Goal: Task Accomplishment & Management: Use online tool/utility

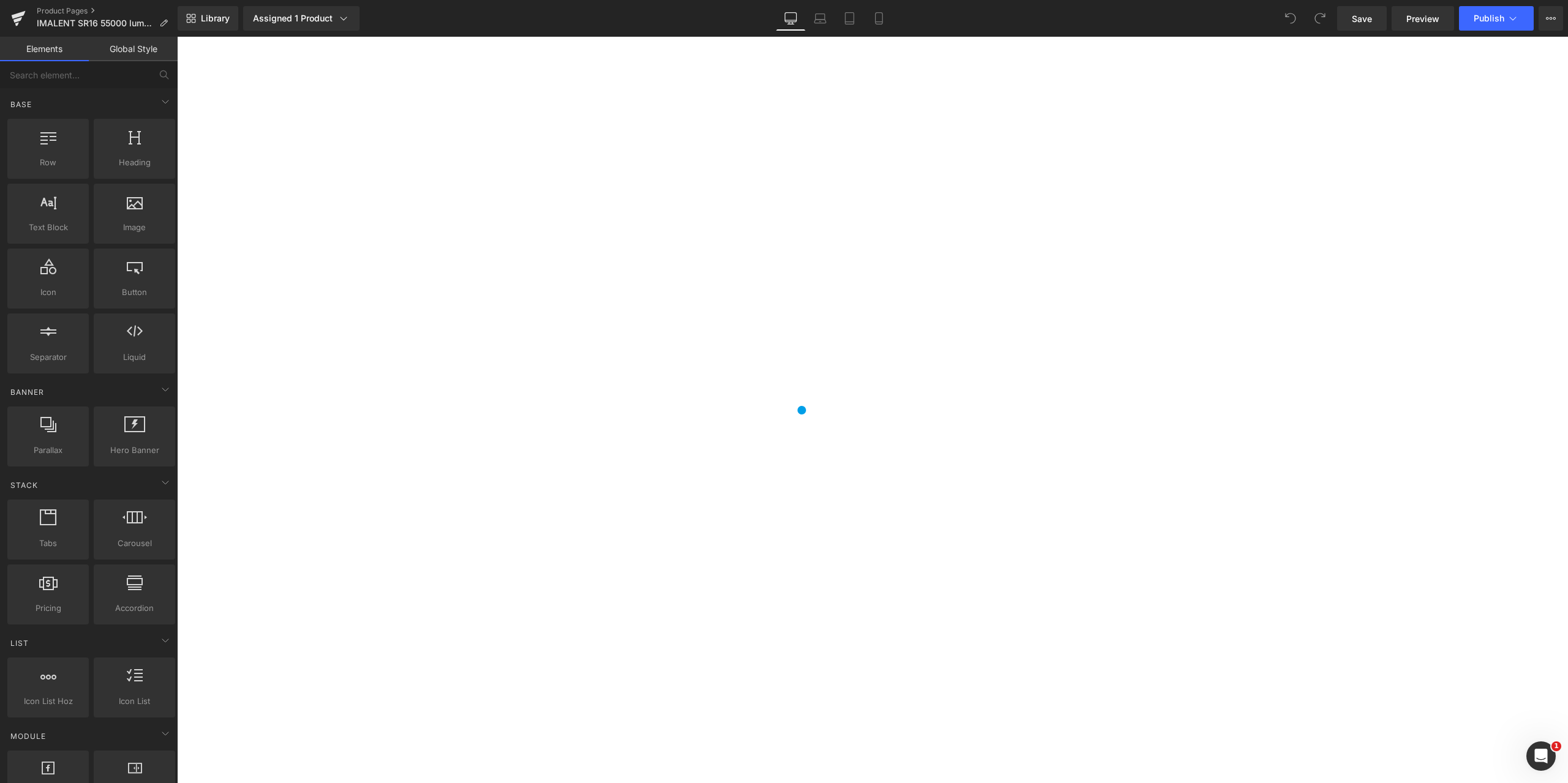
click at [177, 37] on span at bounding box center [177, 37] width 0 height 0
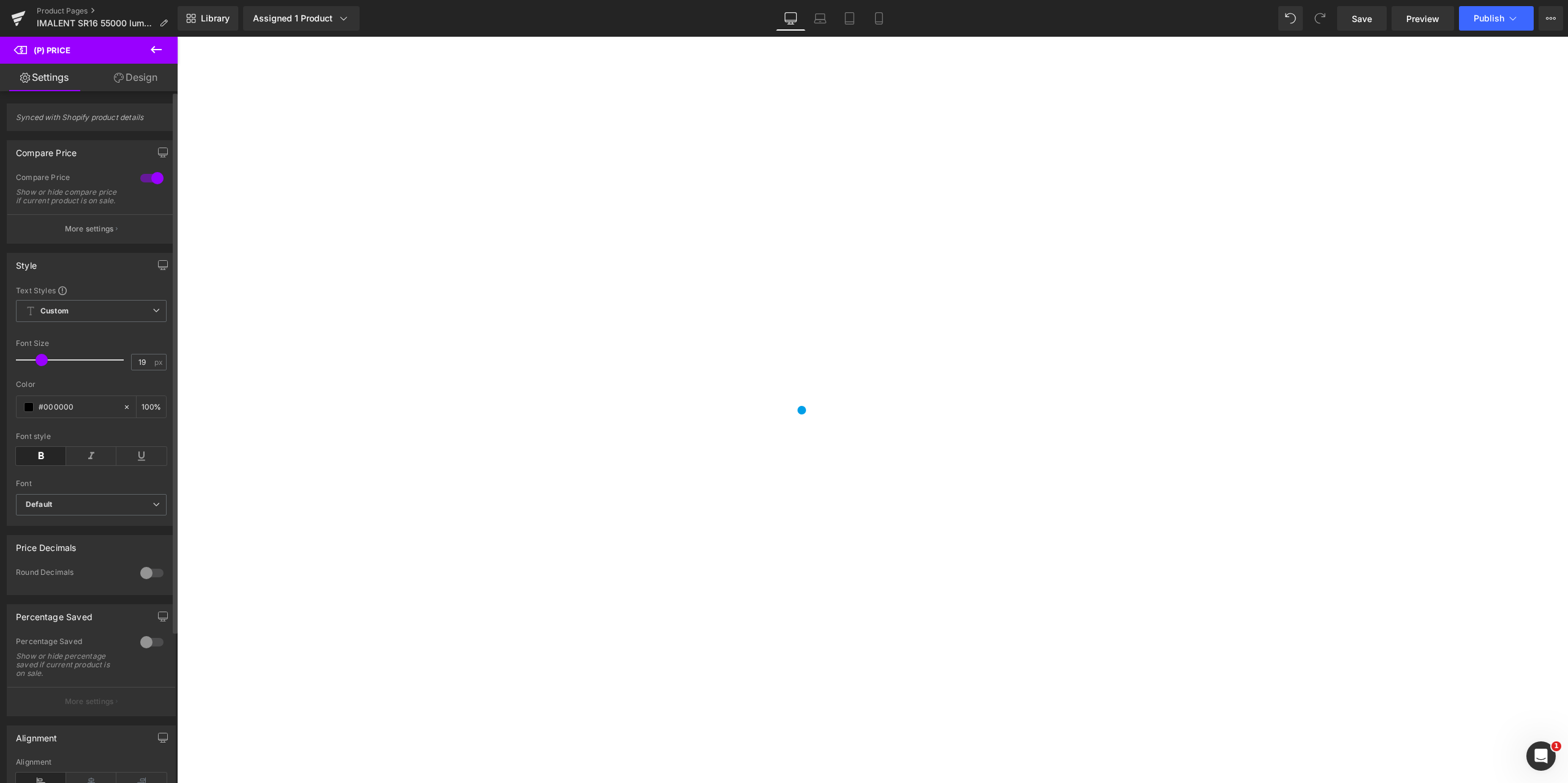
click at [155, 649] on div at bounding box center [152, 642] width 29 height 20
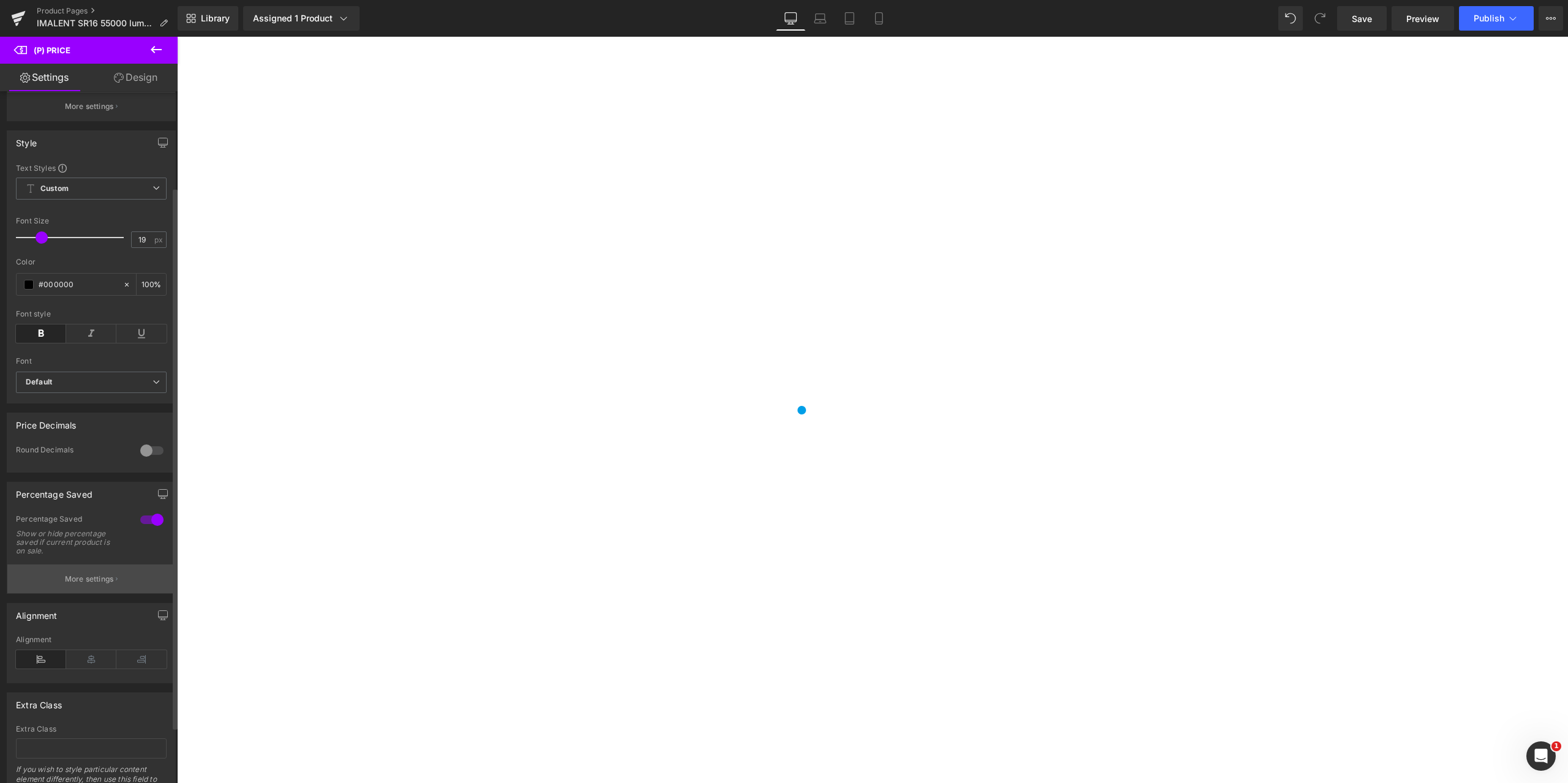
click at [101, 584] on p "More settings" at bounding box center [90, 579] width 49 height 11
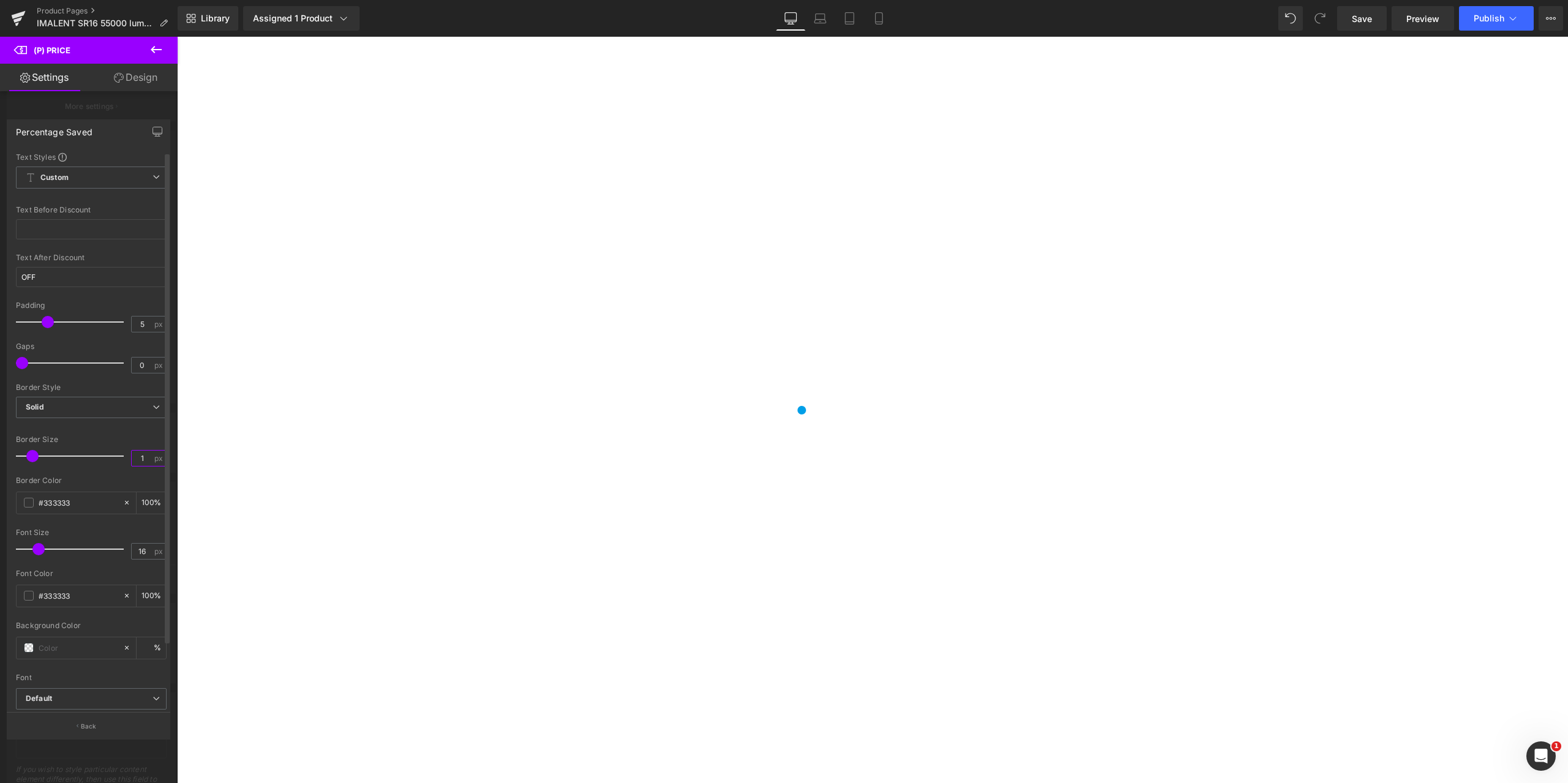
drag, startPoint x: 143, startPoint y: 460, endPoint x: 126, endPoint y: 459, distance: 17.0
click at [126, 459] on div "Border Size 1 px" at bounding box center [91, 456] width 150 height 41
type input "0"
click at [11, 523] on div "Text Styles Custom Custom Setup Global Style Custom Setup Global Style Text Bef…" at bounding box center [92, 432] width 168 height 561
click at [27, 596] on span at bounding box center [29, 596] width 10 height 10
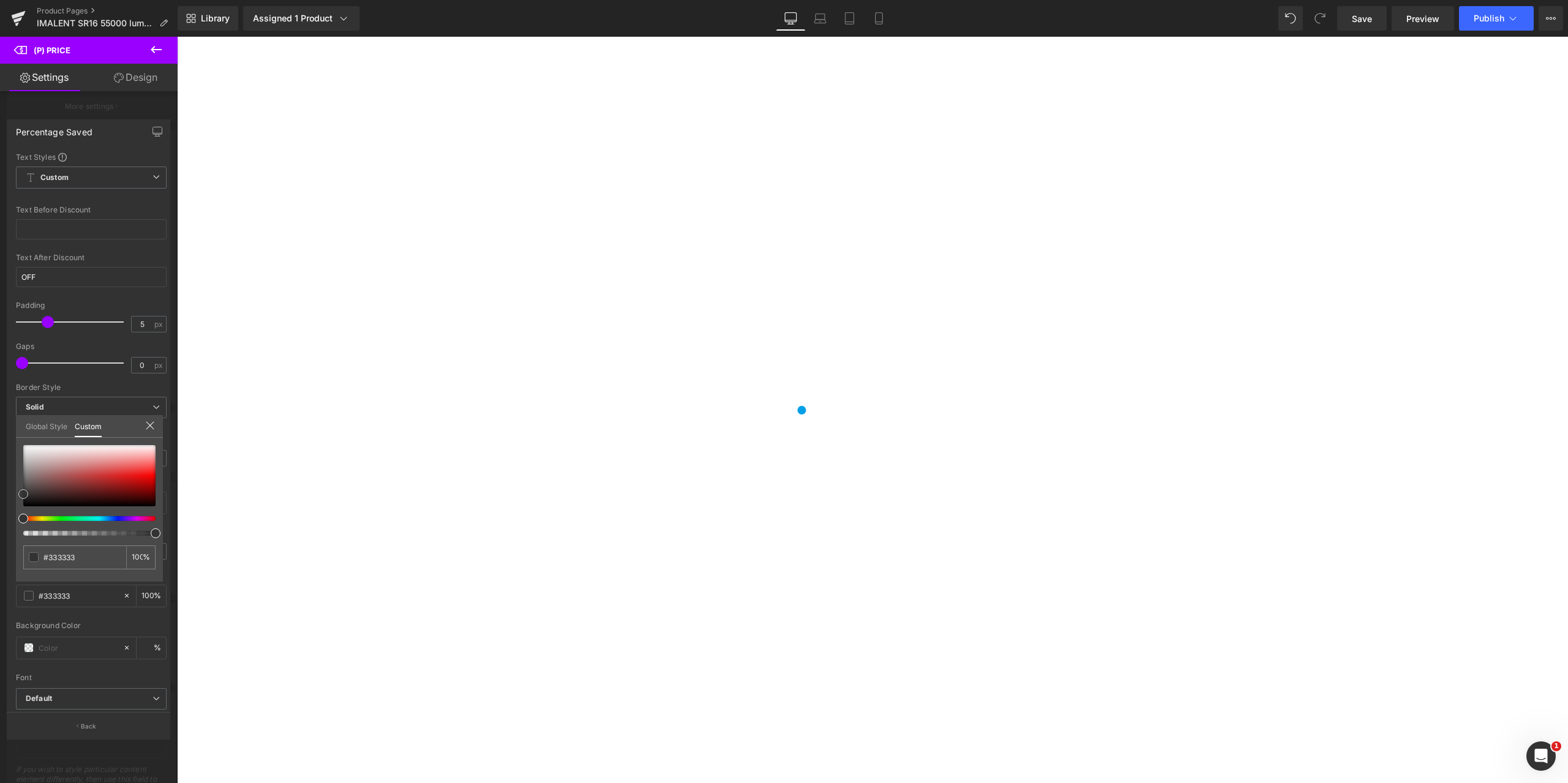
type input "#c53e3e"
click at [94, 475] on div at bounding box center [89, 476] width 132 height 62
type input "#d93030"
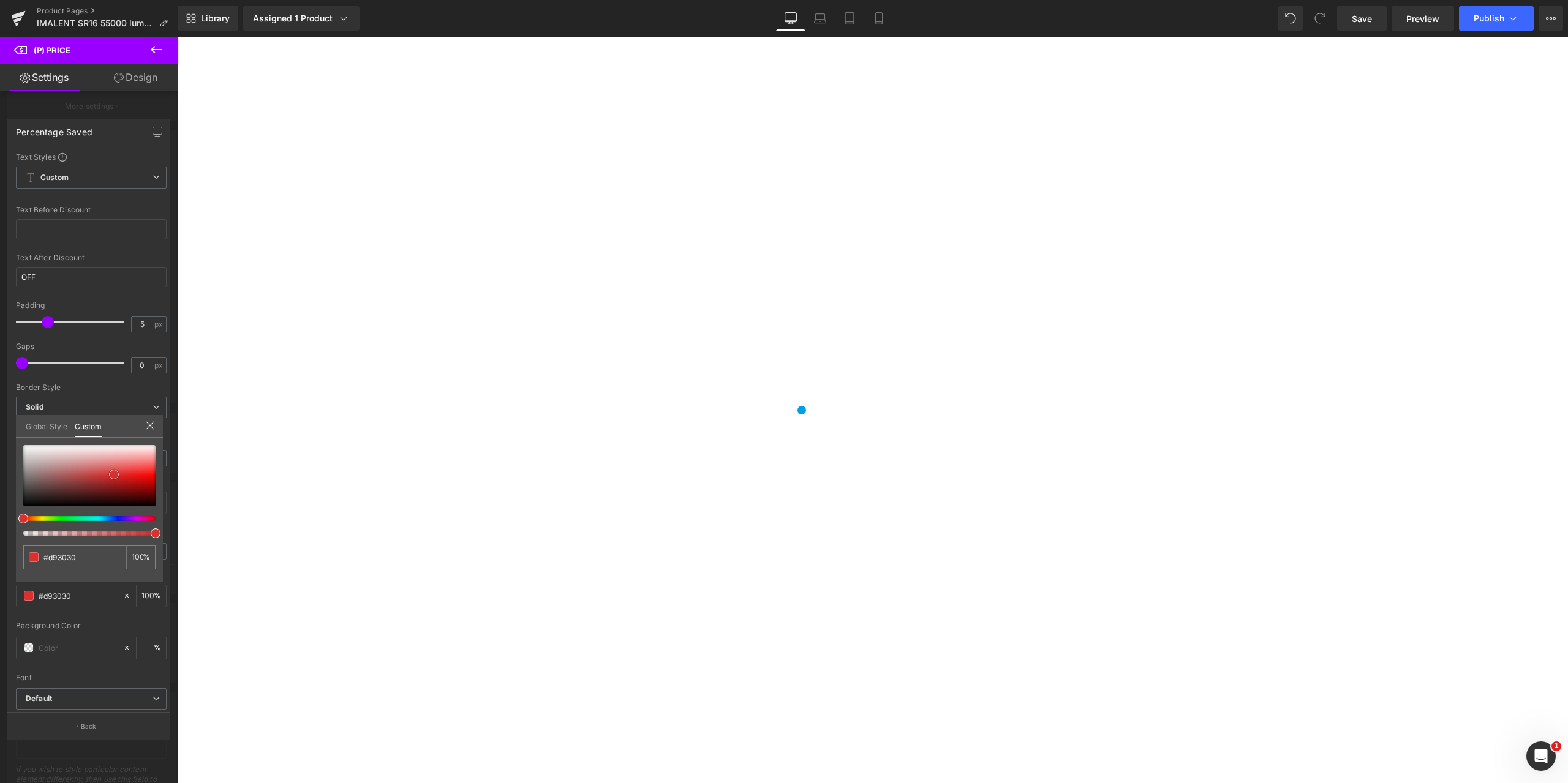
click at [114, 475] on div at bounding box center [89, 476] width 132 height 62
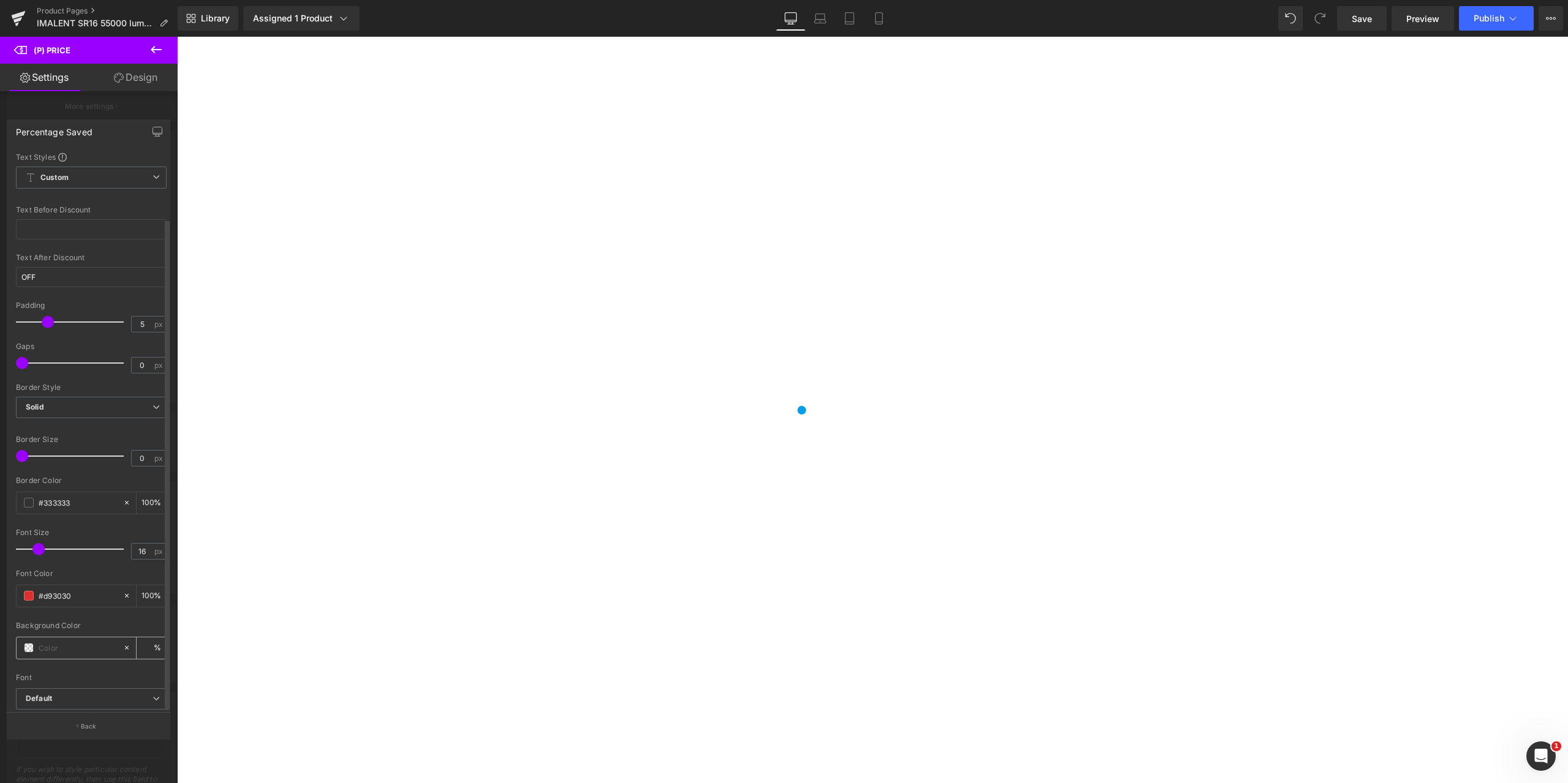
scroll to position [76, 0]
click at [34, 668] on icon at bounding box center [41, 677] width 50 height 18
click at [152, 50] on icon at bounding box center [156, 50] width 11 height 8
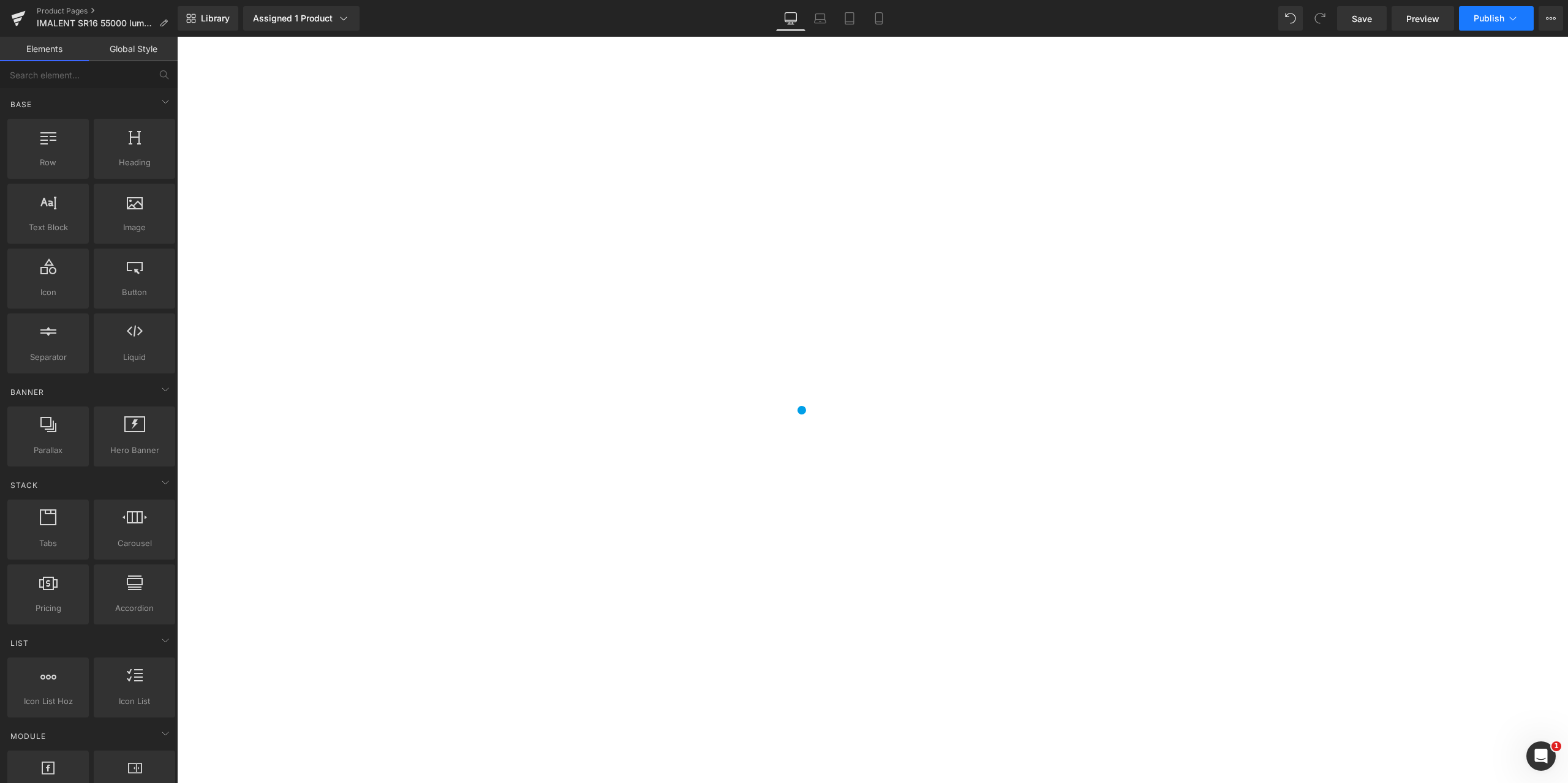
click at [1485, 22] on span "Publish" at bounding box center [1489, 18] width 31 height 10
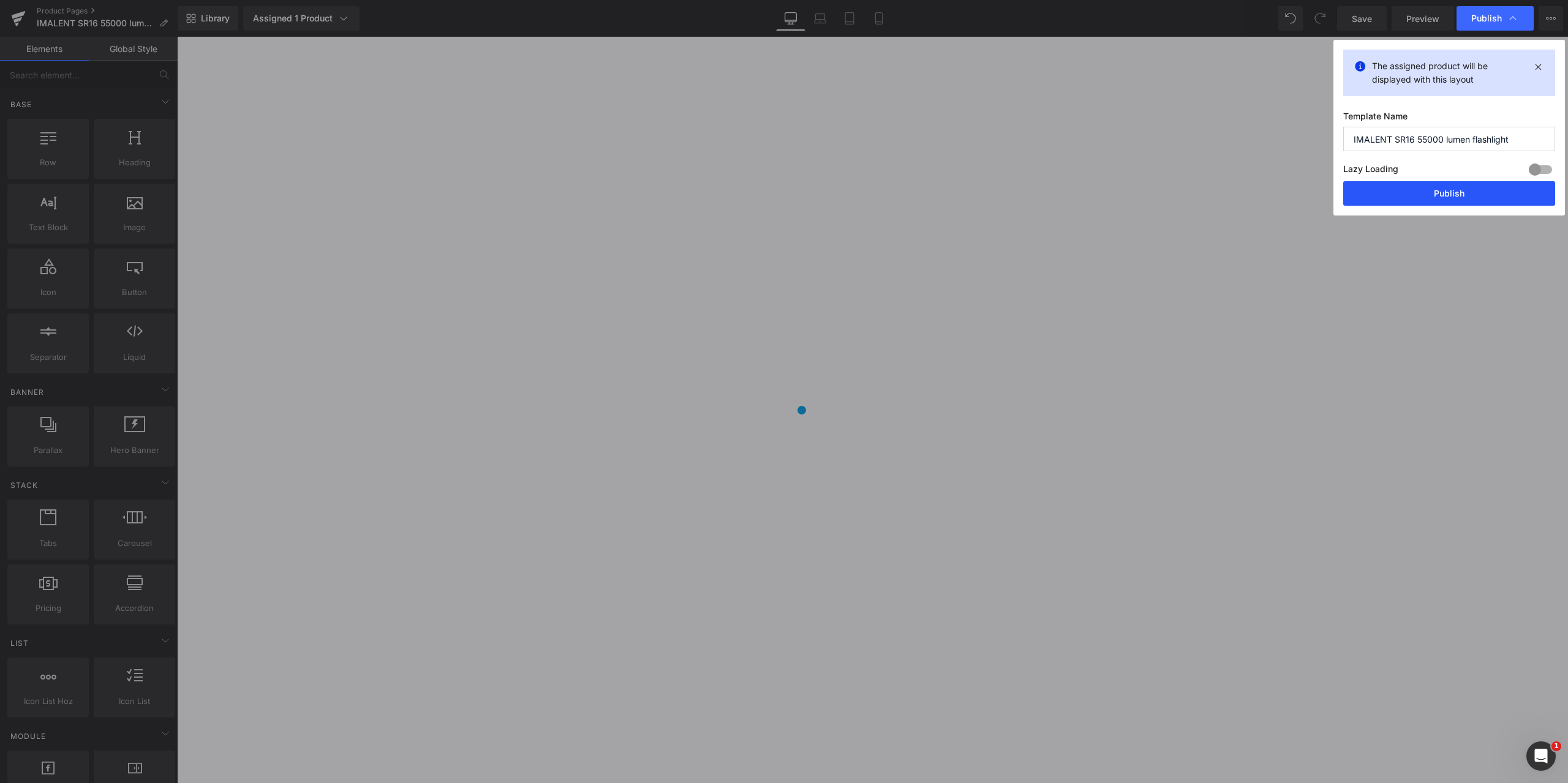
click at [1451, 194] on button "Publish" at bounding box center [1448, 193] width 212 height 24
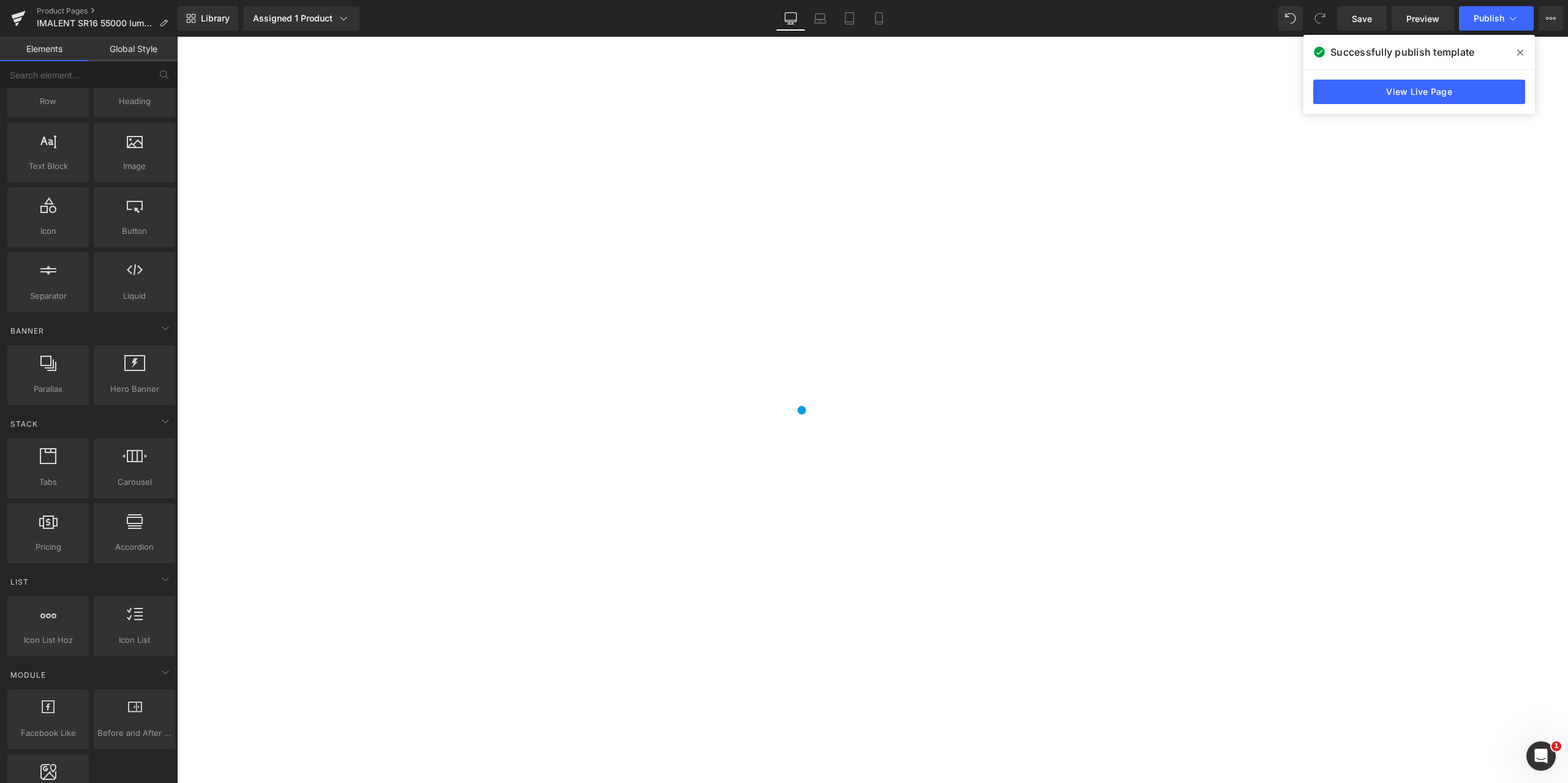
scroll to position [0, 0]
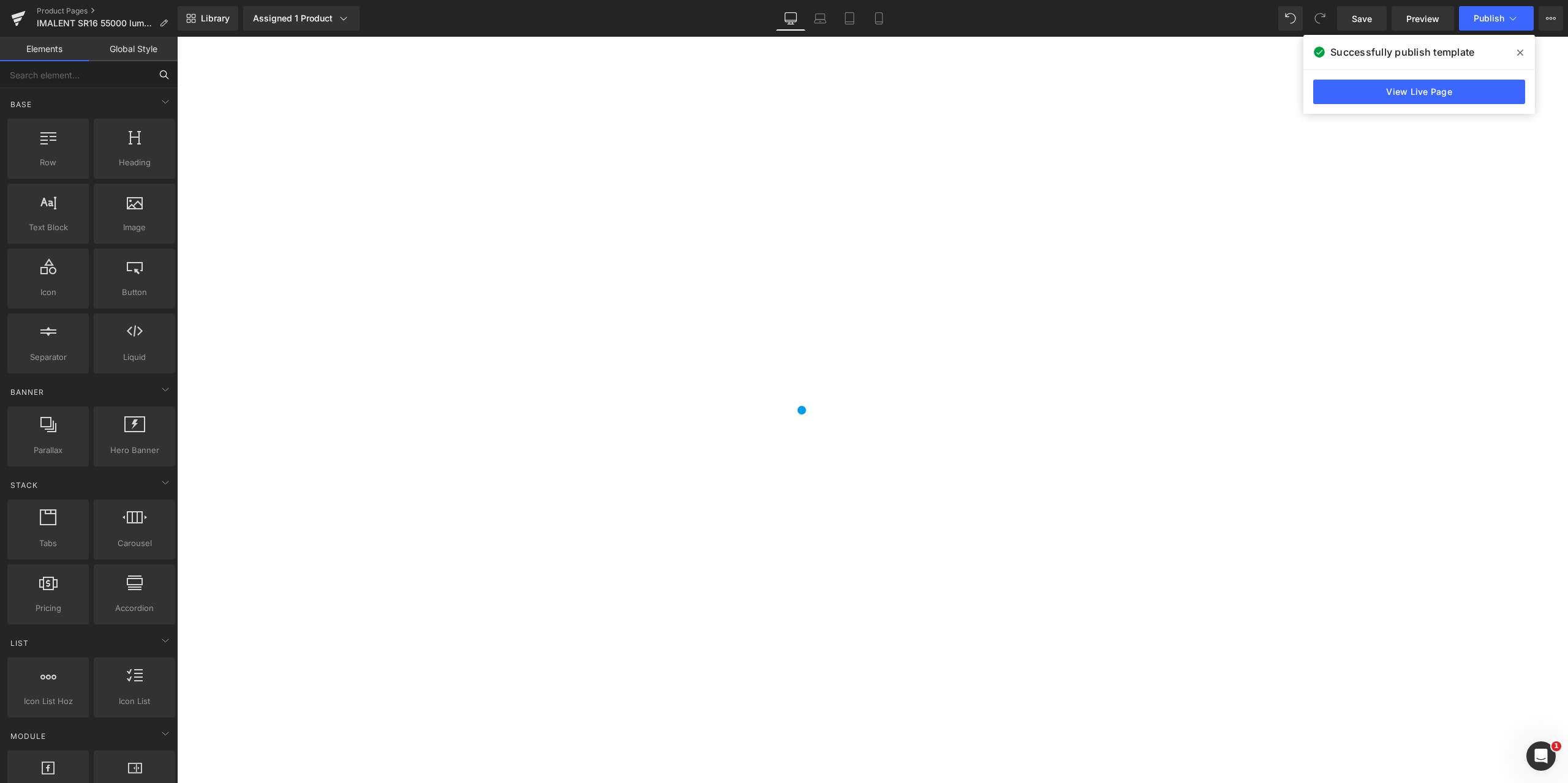
click at [85, 80] on input "text" at bounding box center [75, 75] width 150 height 27
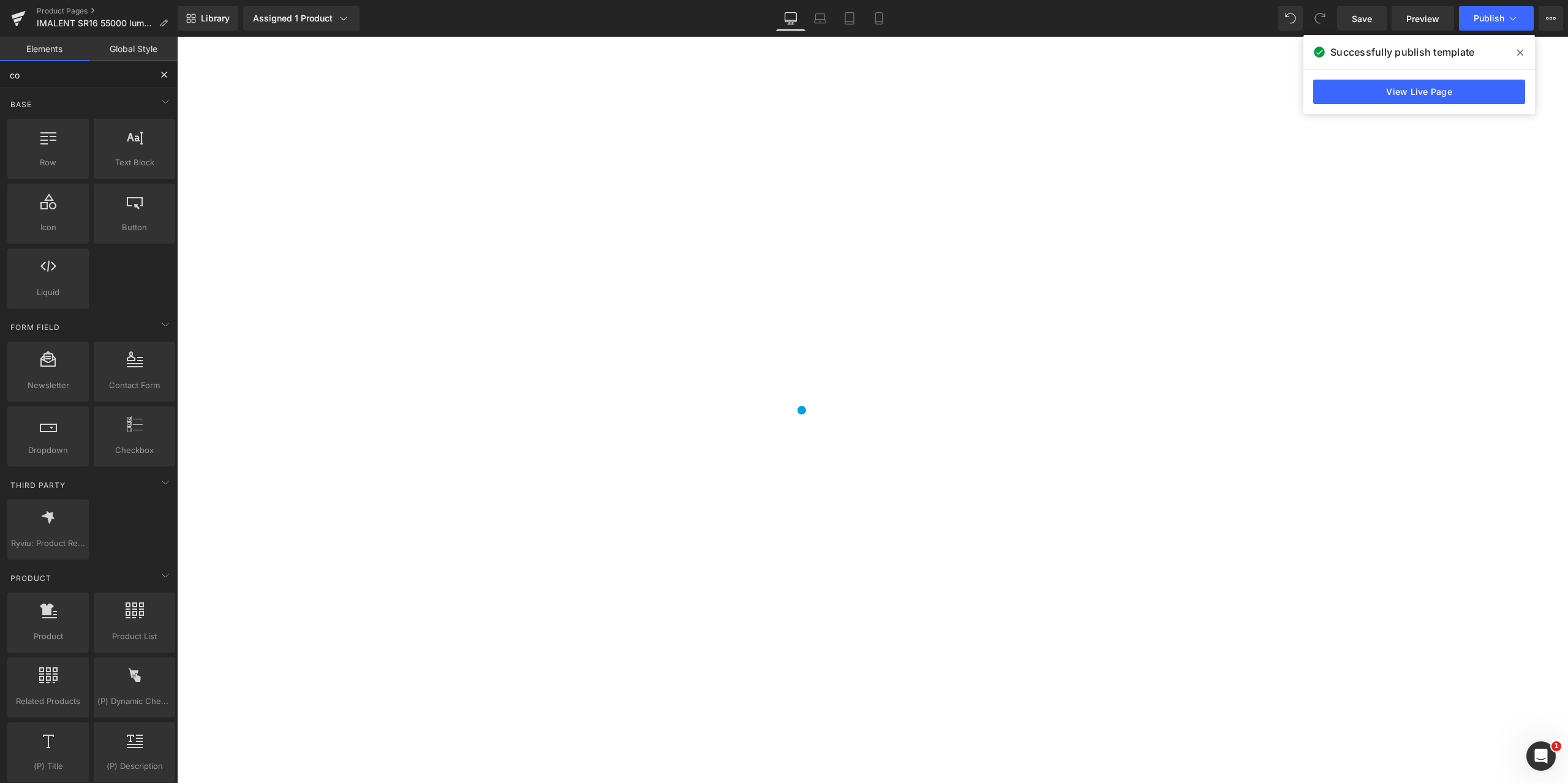
type input "cou"
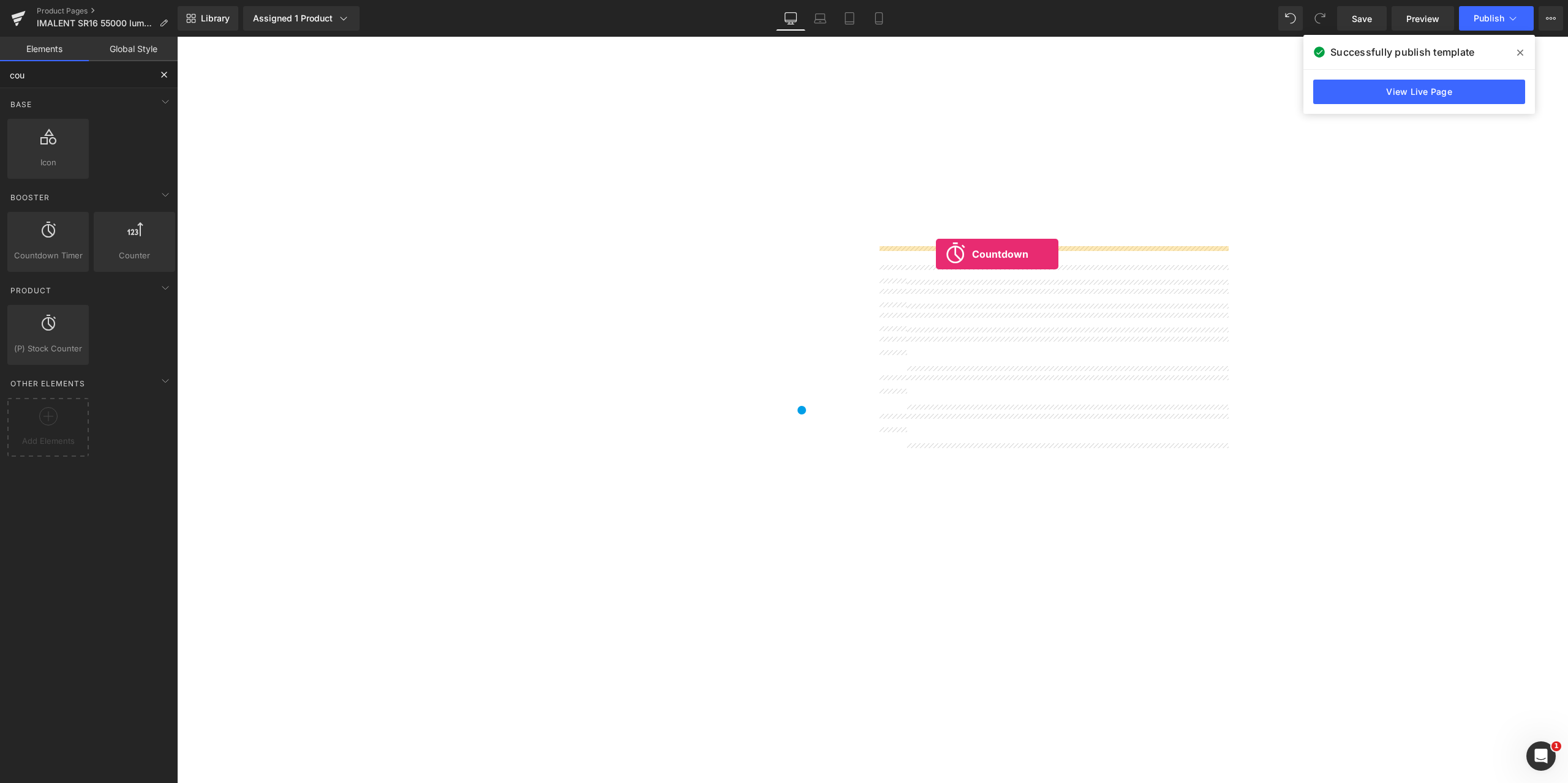
drag, startPoint x: 220, startPoint y: 286, endPoint x: 936, endPoint y: 254, distance: 716.7
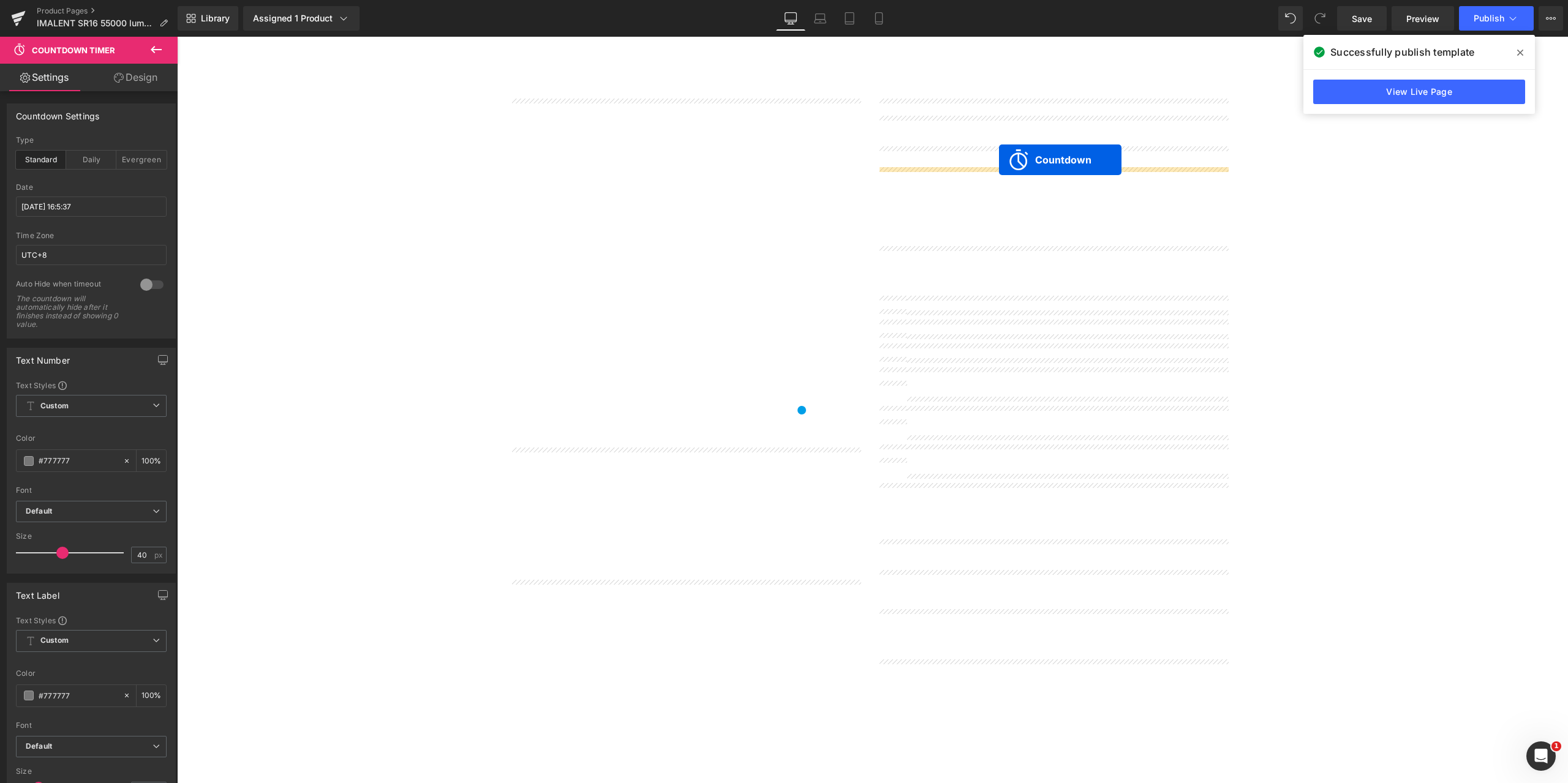
drag, startPoint x: 999, startPoint y: 257, endPoint x: 999, endPoint y: 160, distance: 97.0
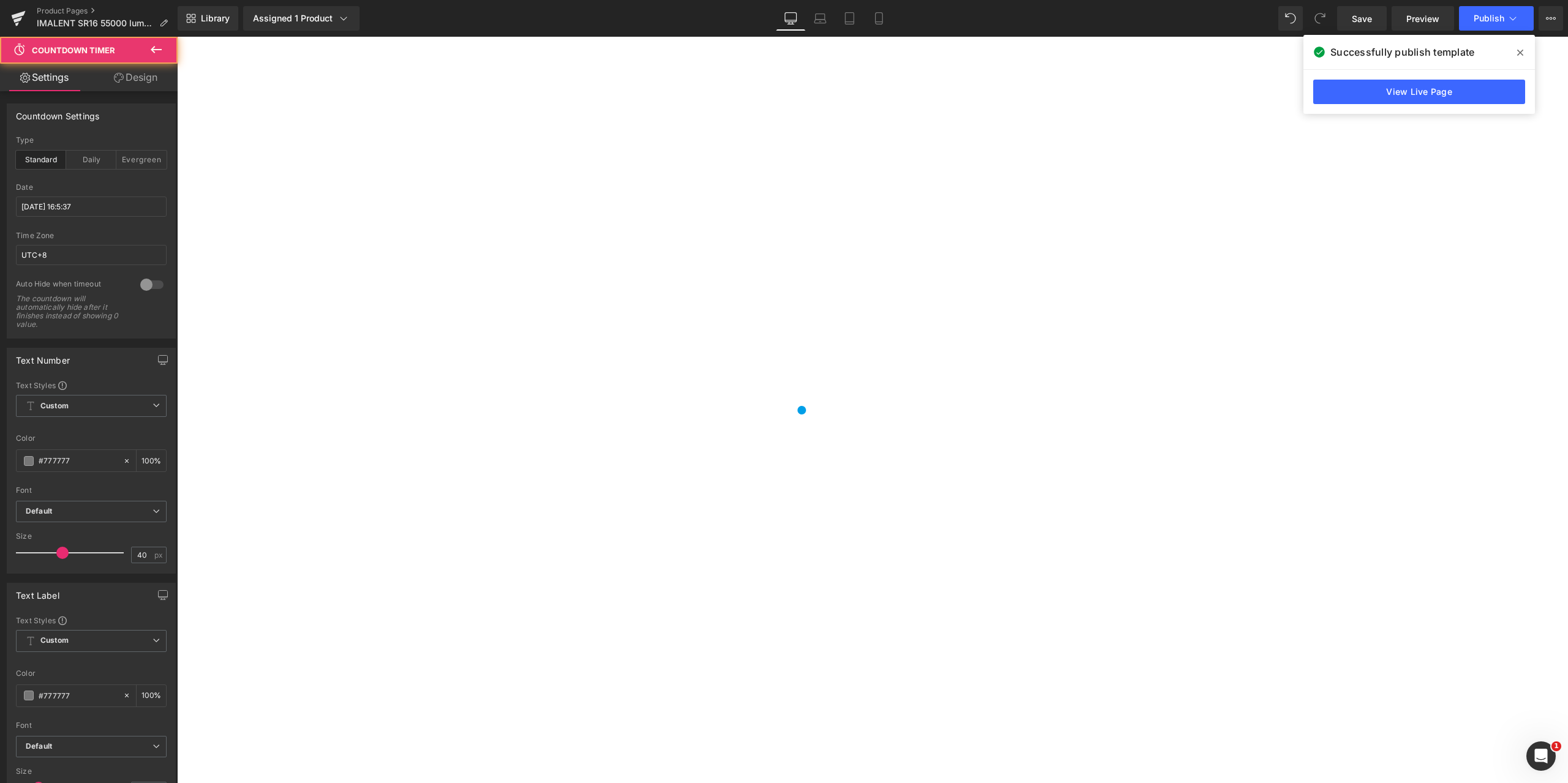
click at [177, 37] on span "Countdown Timer" at bounding box center [177, 37] width 0 height 0
click at [45, 211] on input "[DATE] 16:5:37" at bounding box center [91, 206] width 150 height 20
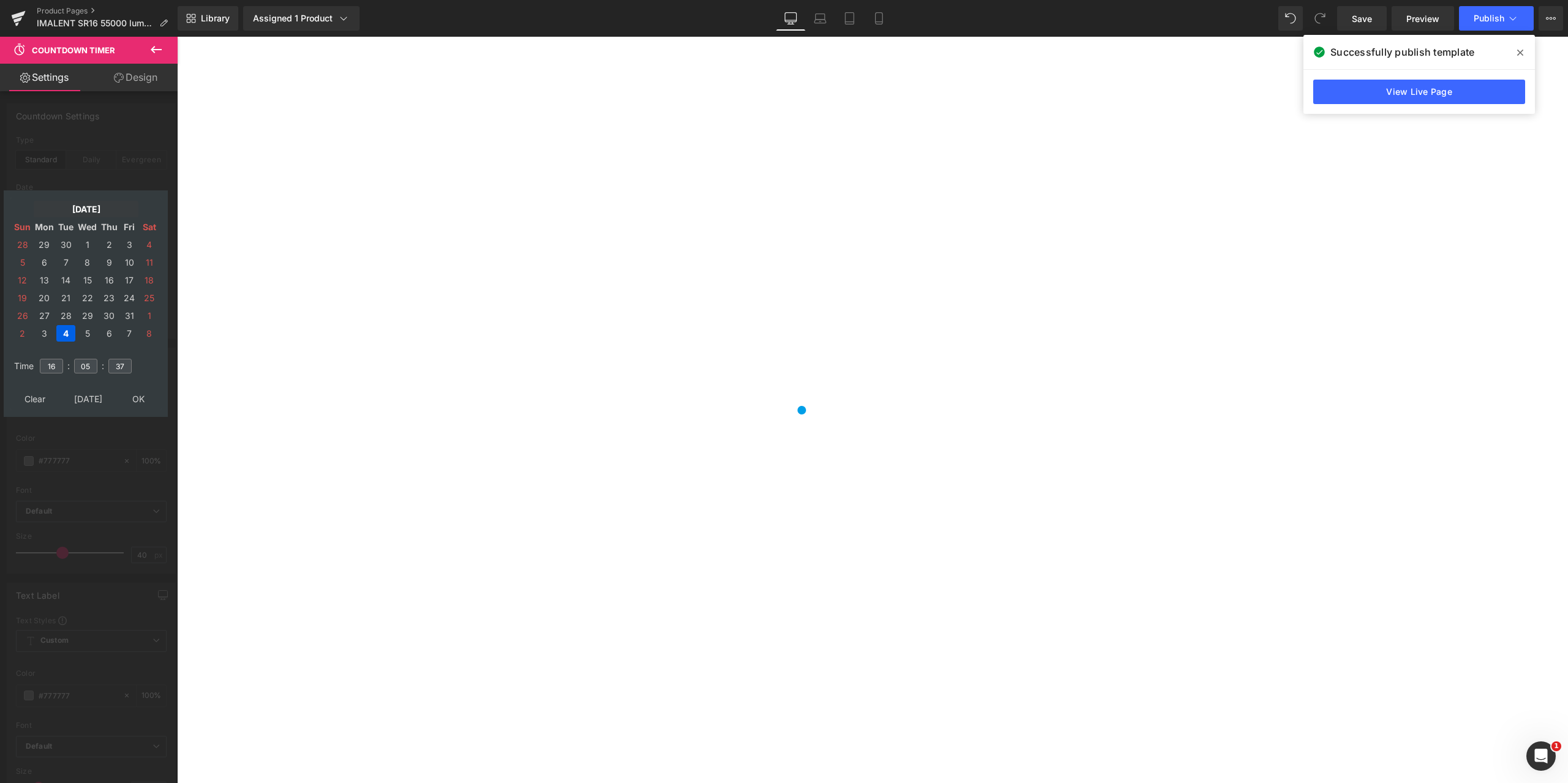
click at [71, 208] on td "[DATE]" at bounding box center [86, 209] width 105 height 17
click at [27, 342] on td "Sep" at bounding box center [30, 343] width 36 height 31
click at [81, 397] on td "OK" at bounding box center [85, 399] width 145 height 17
click at [42, 315] on td "29" at bounding box center [44, 316] width 22 height 17
type input "[DATE] 16:05:37"
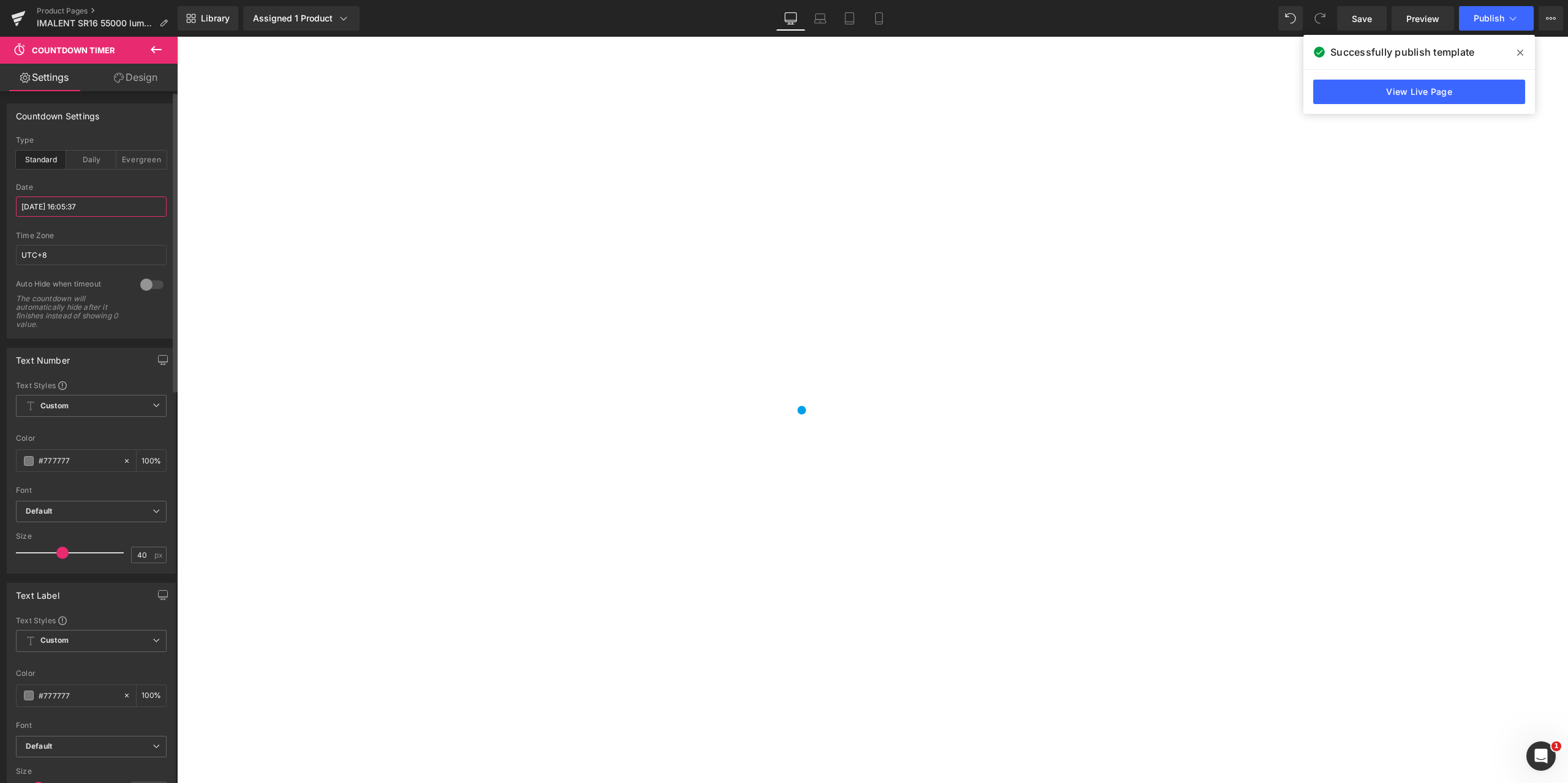
click at [47, 206] on input "[DATE] 16:05:37" at bounding box center [91, 206] width 150 height 20
click at [1495, 15] on span "Publish" at bounding box center [1489, 18] width 31 height 10
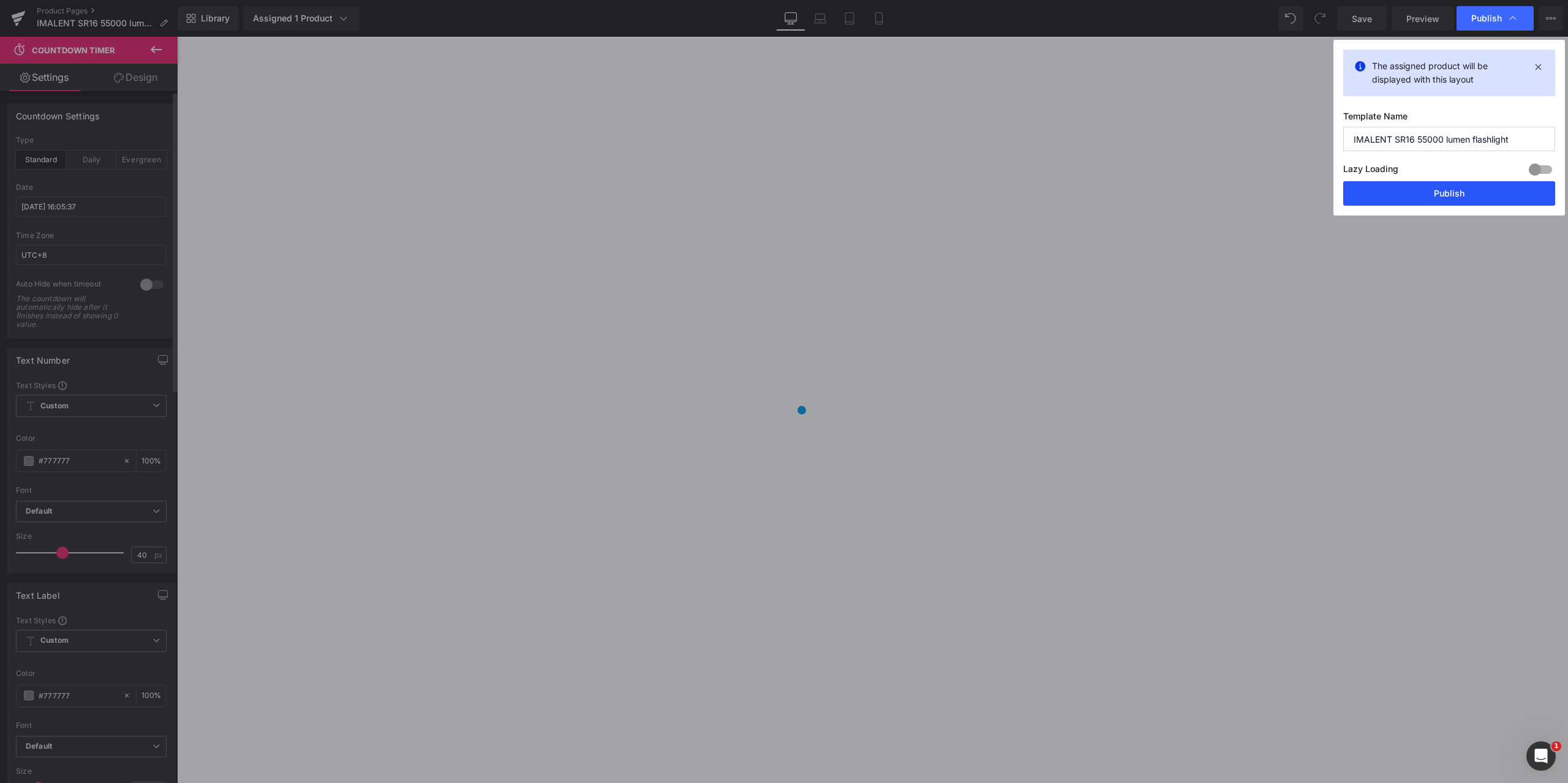
click at [1442, 189] on button "Publish" at bounding box center [1448, 193] width 212 height 24
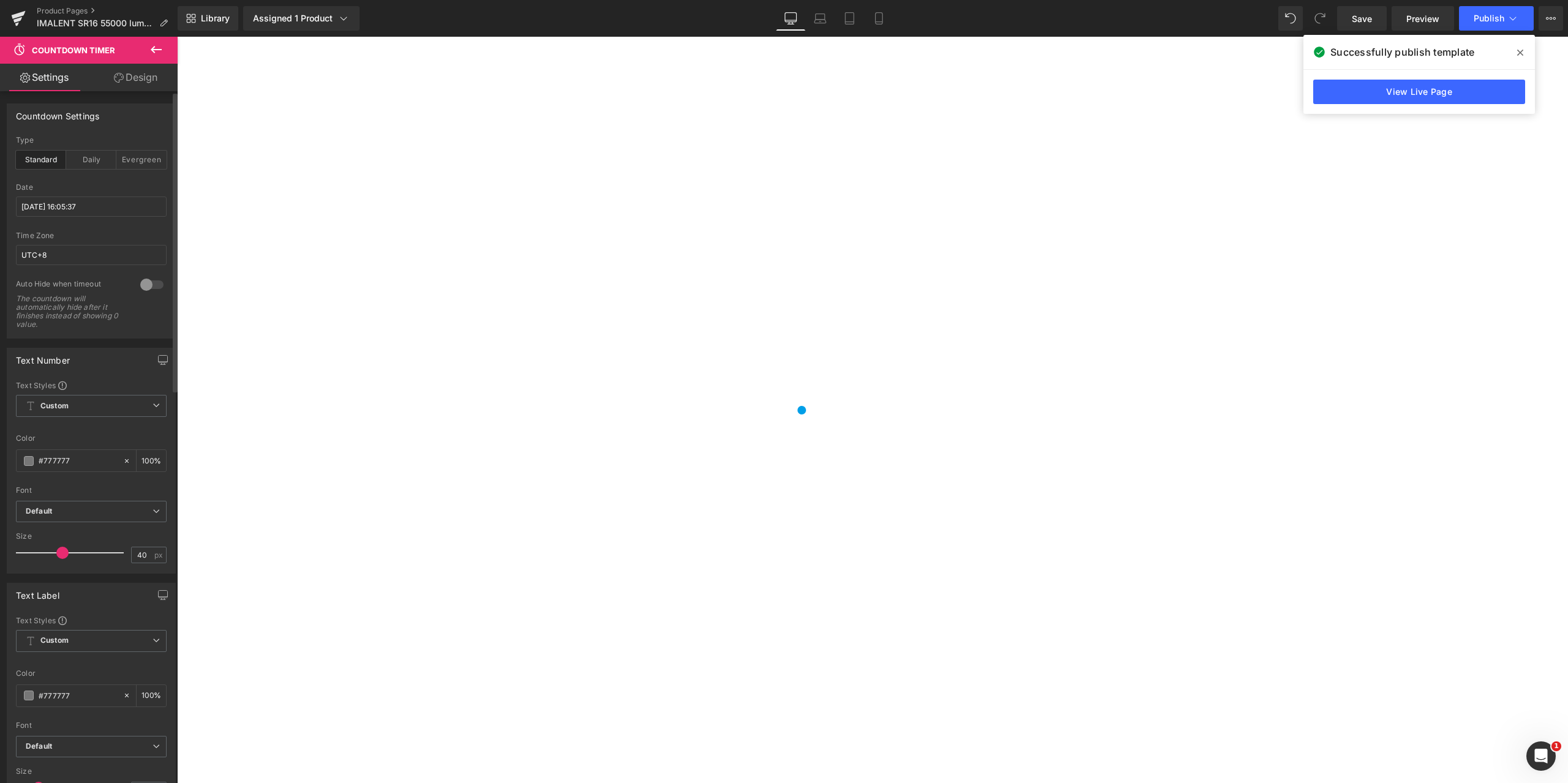
click at [177, 37] on span "Countdown Timer" at bounding box center [177, 37] width 0 height 0
click at [136, 79] on link "Design" at bounding box center [135, 77] width 89 height 27
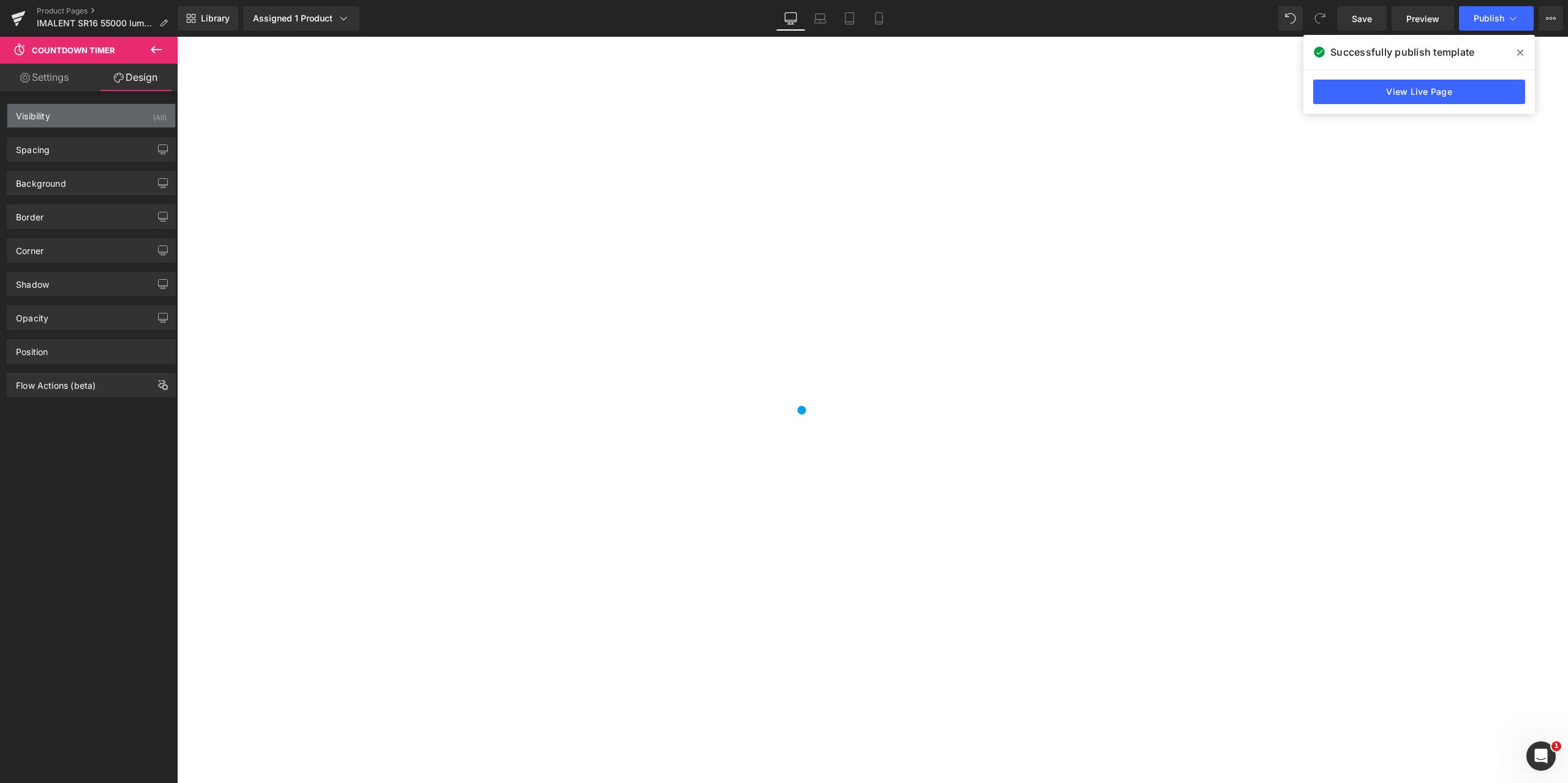
type input "transparent"
type input "0"
click at [101, 180] on div "Background" at bounding box center [92, 182] width 168 height 23
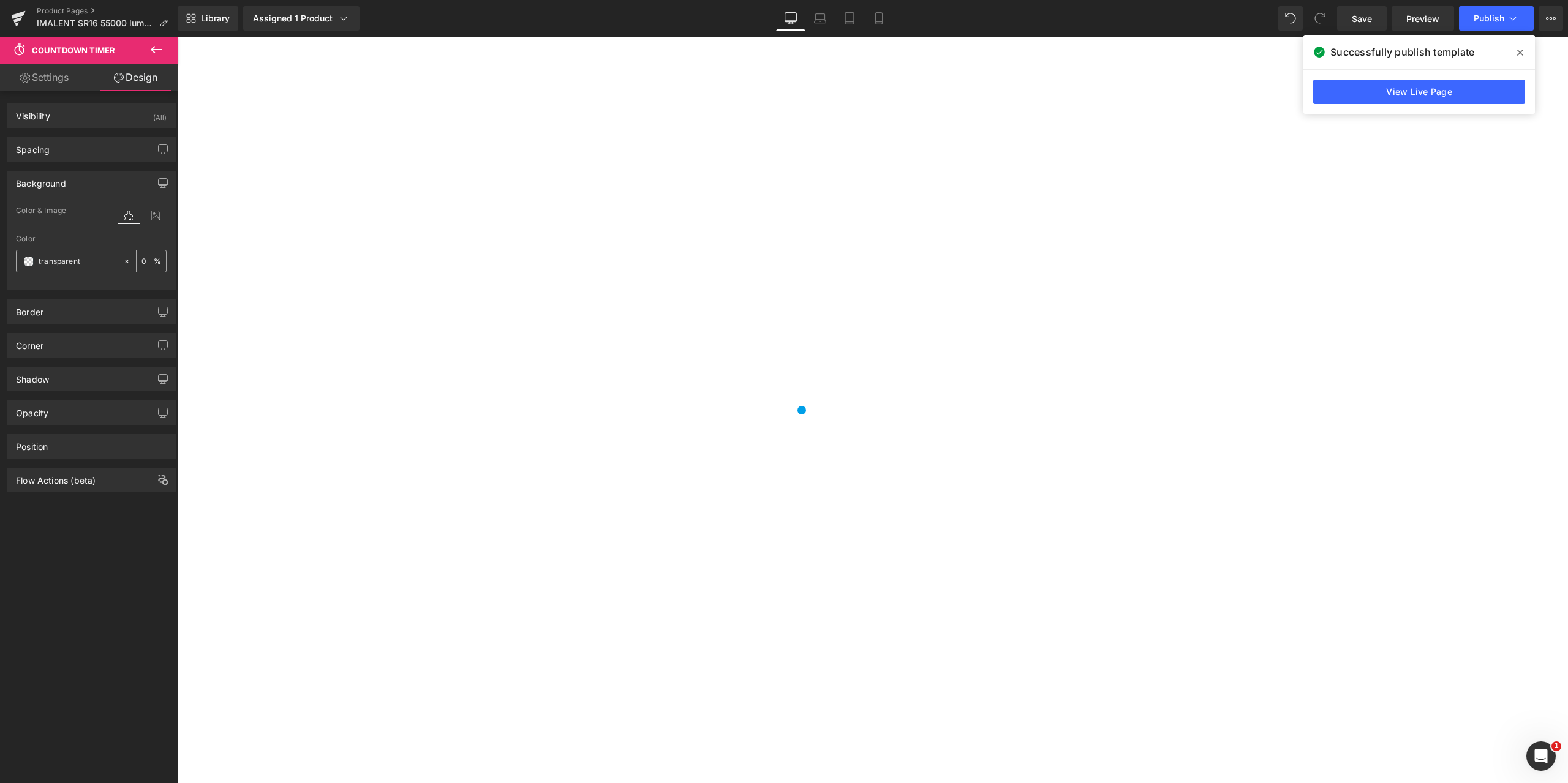
click at [27, 259] on span at bounding box center [29, 261] width 10 height 10
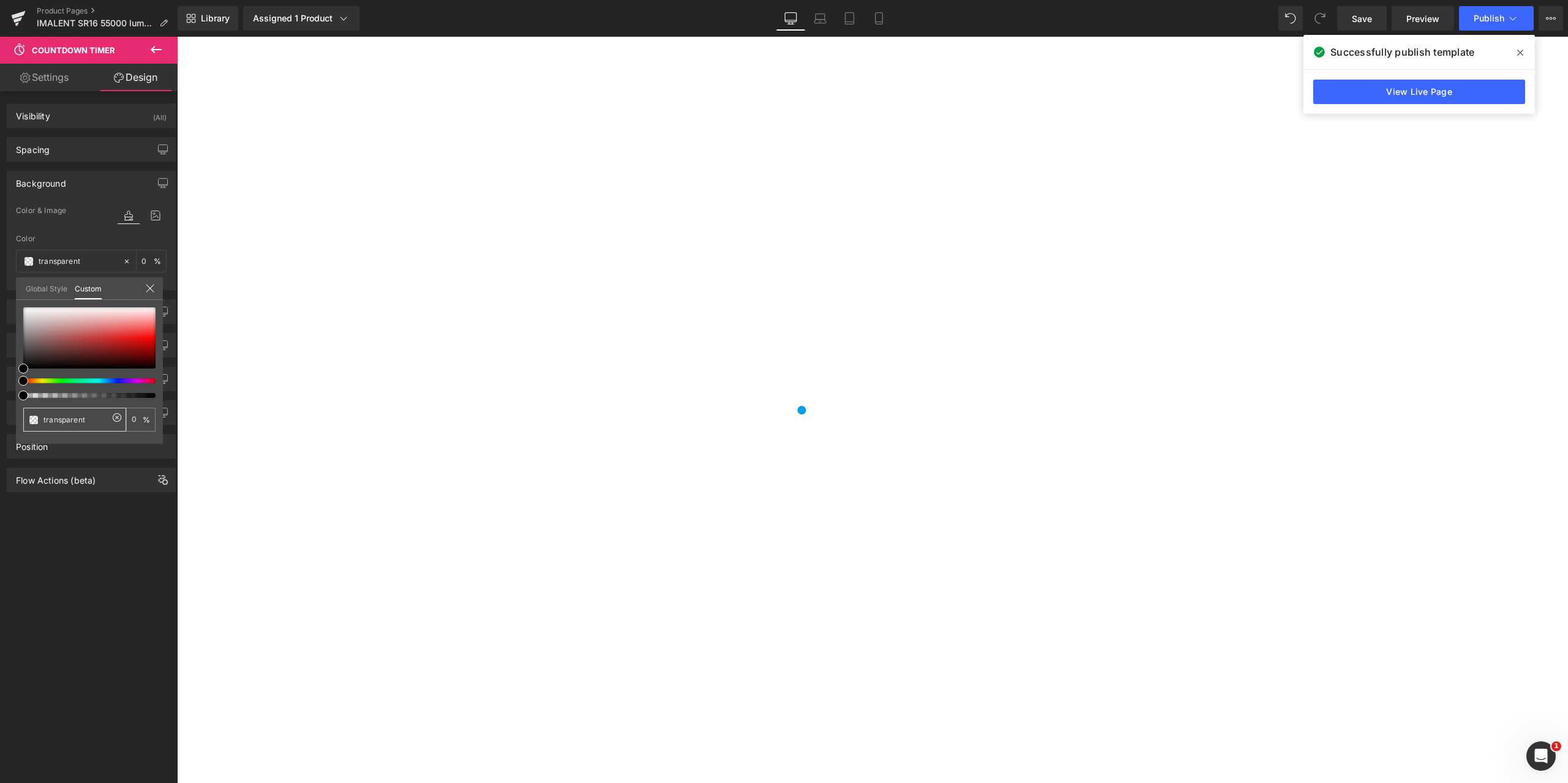
click at [87, 424] on input "transparent" at bounding box center [76, 419] width 65 height 13
drag, startPoint x: 92, startPoint y: 421, endPoint x: 15, endPoint y: 419, distance: 77.0
click at [15, 290] on div "Background Color & Image color transparent Color transparent 0 % Image Replace …" at bounding box center [92, 226] width 183 height 129
paste input "#1d1a1a"
type input "#1d1a1a"
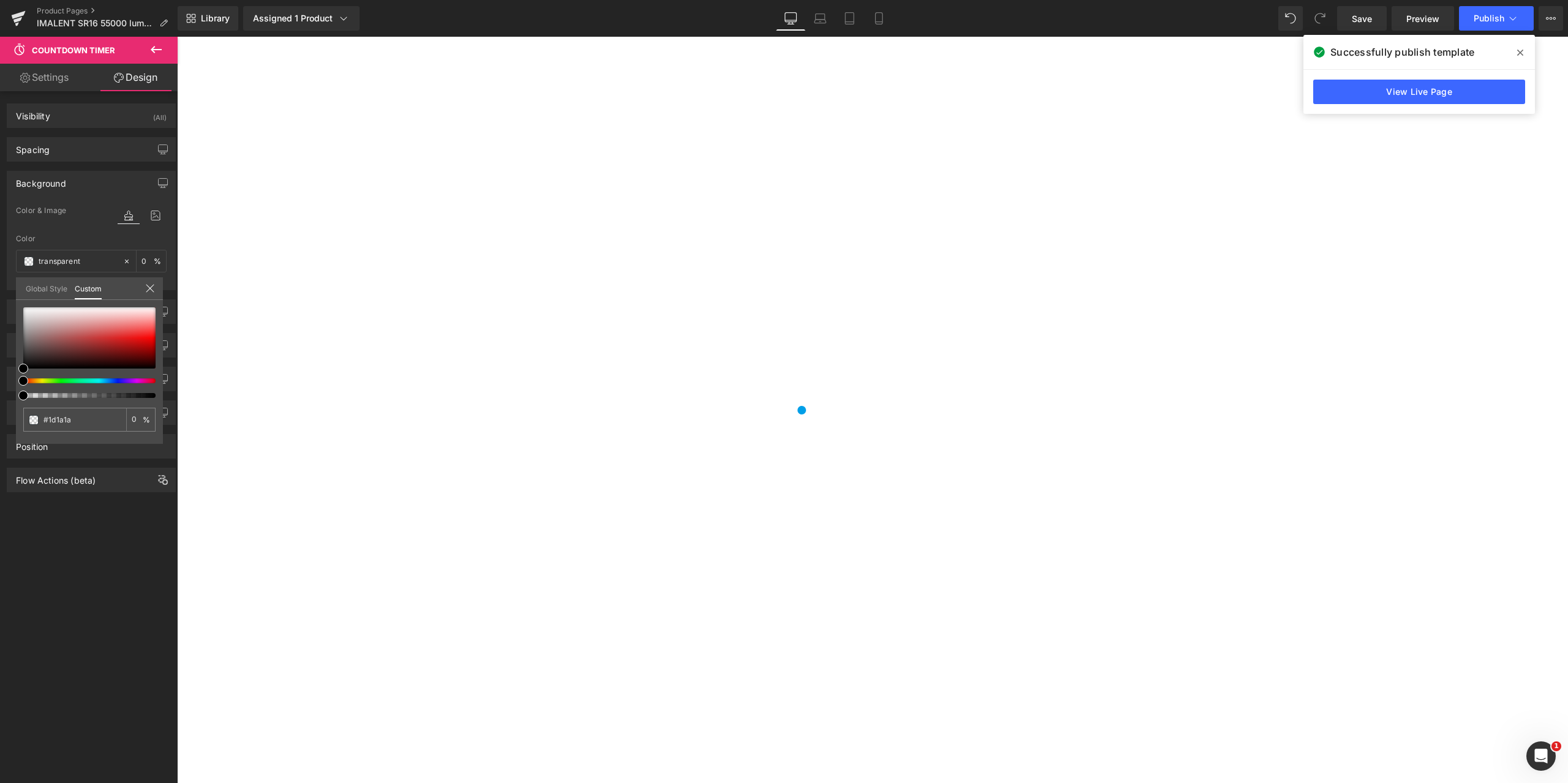
type input "#1d1a1a"
type input "100"
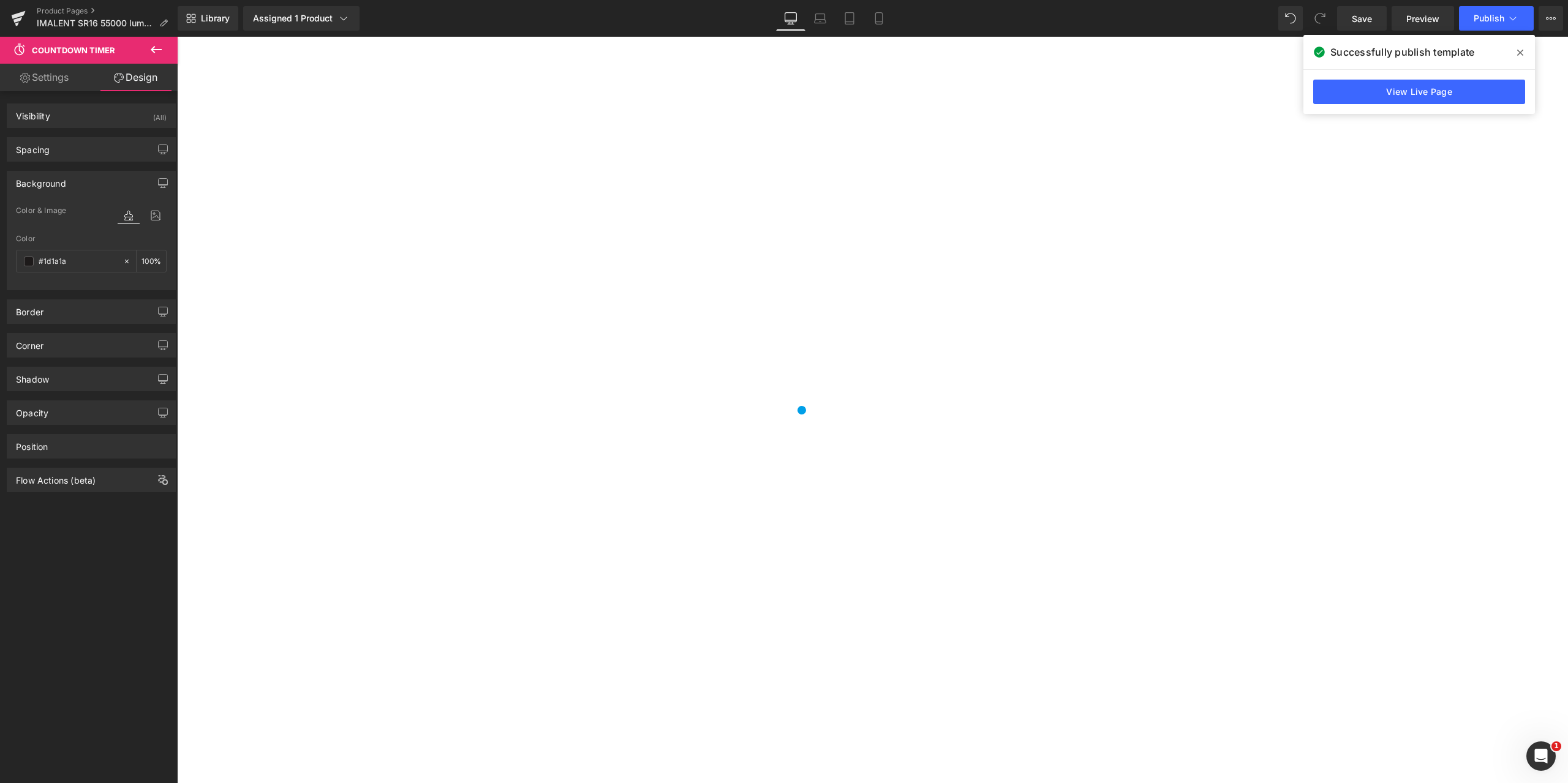
click at [156, 48] on icon at bounding box center [156, 49] width 15 height 15
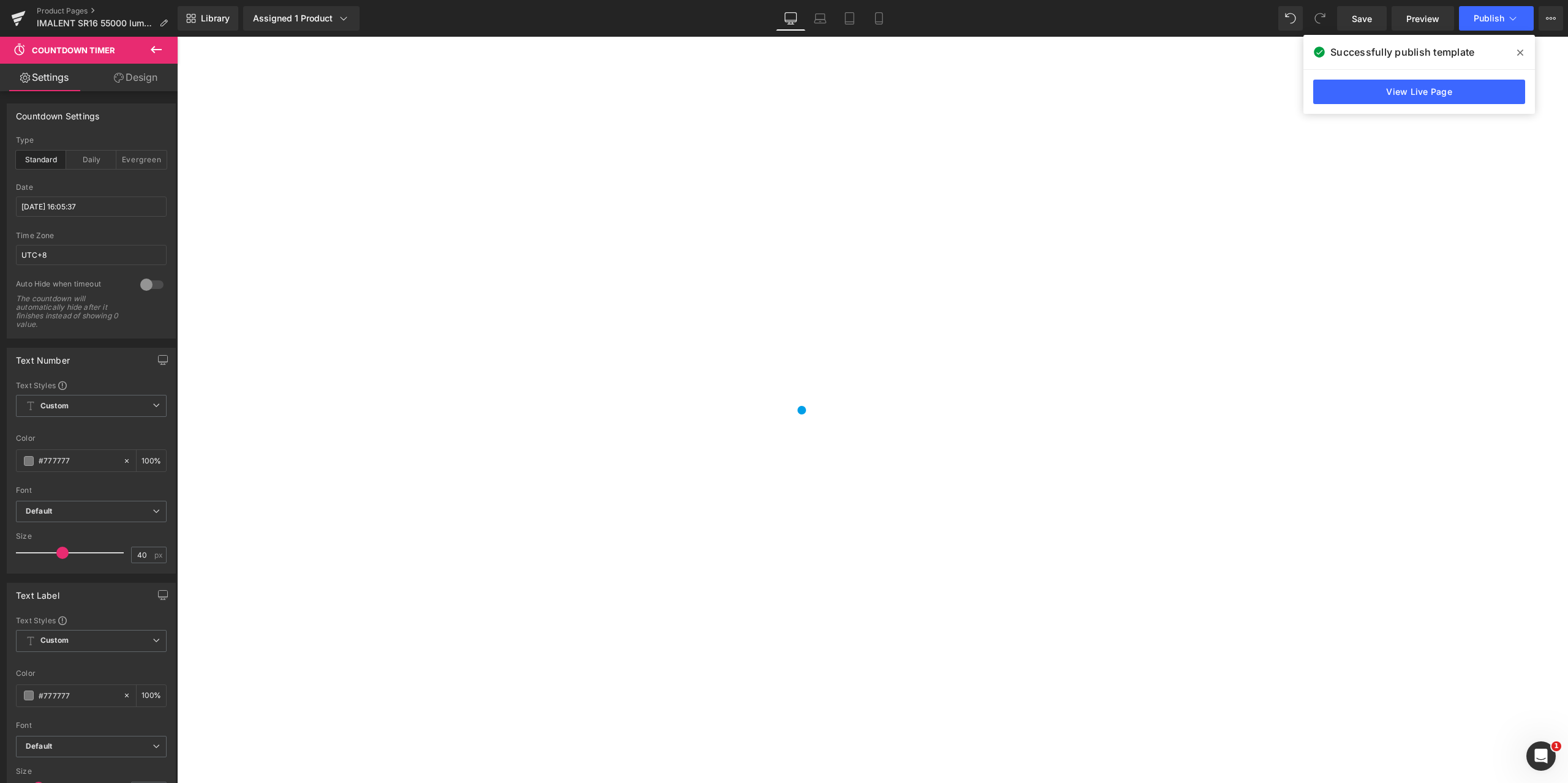
click at [177, 37] on span "Countdown Timer" at bounding box center [177, 37] width 0 height 0
click at [81, 458] on input "#777777" at bounding box center [78, 461] width 78 height 13
drag, startPoint x: 50, startPoint y: 459, endPoint x: 22, endPoint y: 459, distance: 28.0
click at [22, 459] on div "#777777" at bounding box center [69, 461] width 106 height 22
paste input "f7f6f6"
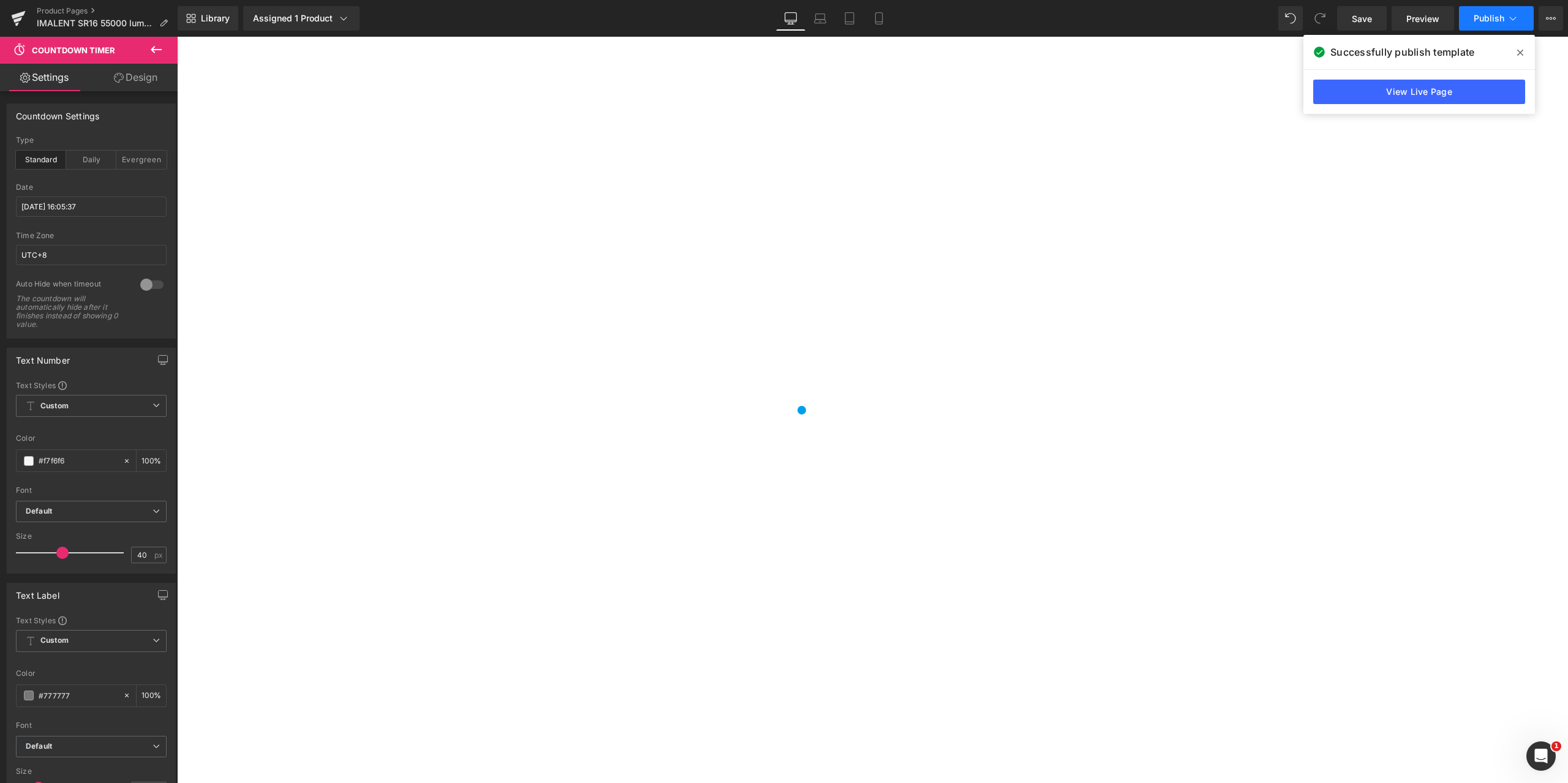
type input "#f7f6f6"
click at [1499, 22] on span "Publish" at bounding box center [1489, 18] width 31 height 10
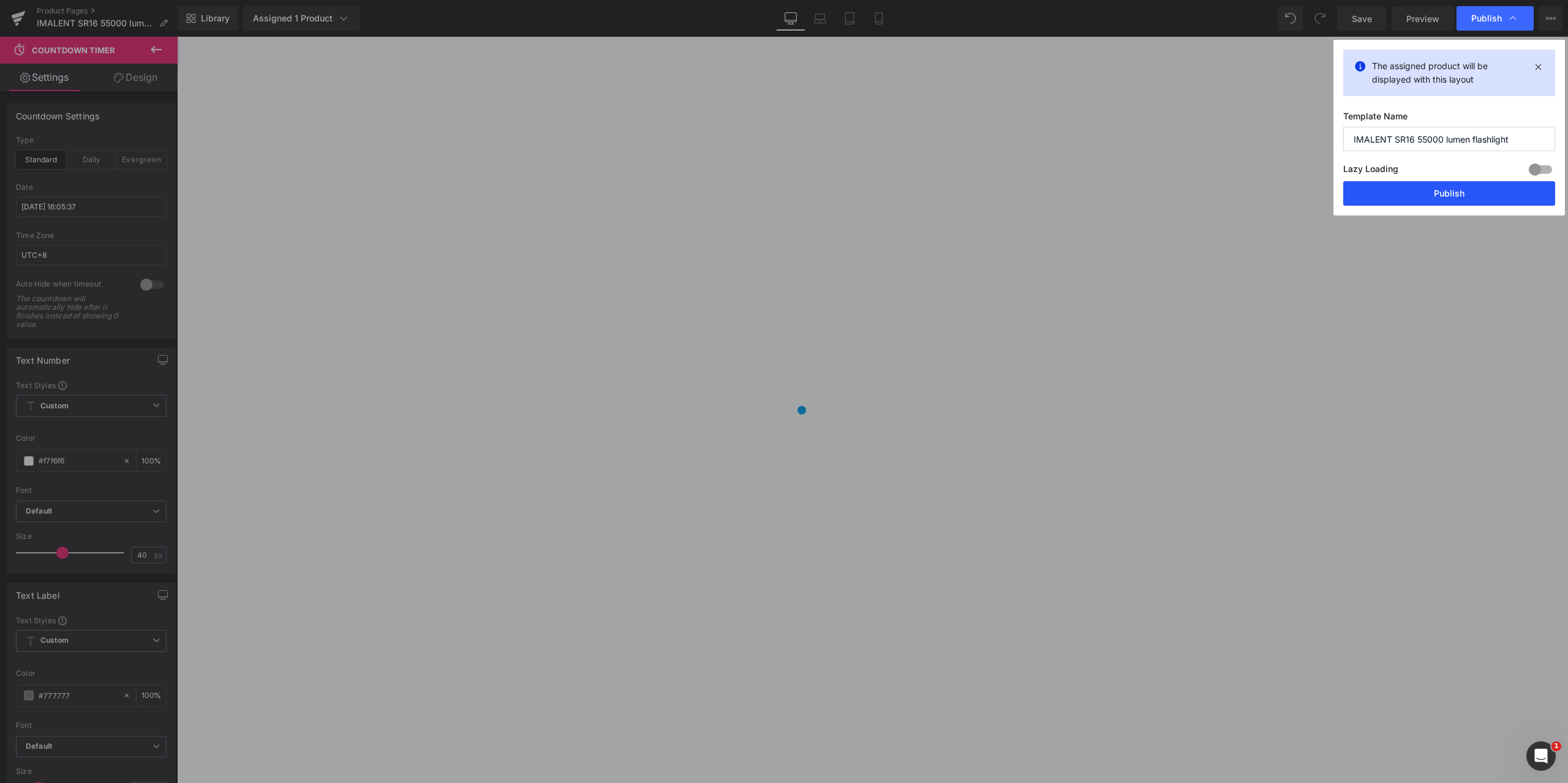
drag, startPoint x: 1471, startPoint y: 199, endPoint x: 1299, endPoint y: 160, distance: 176.4
click at [1471, 199] on button "Publish" at bounding box center [1448, 193] width 212 height 24
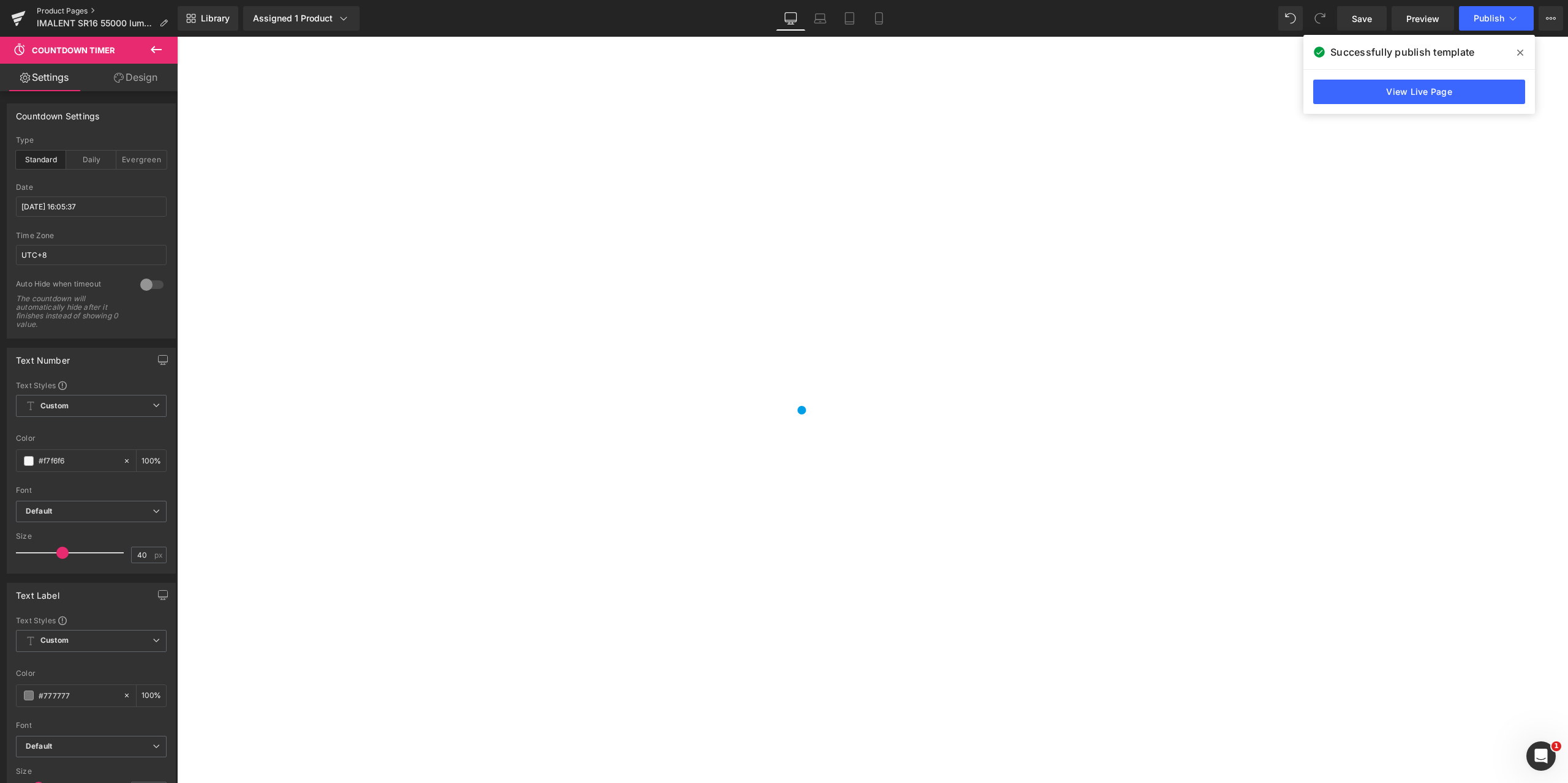
click at [65, 8] on link "Product Pages" at bounding box center [107, 11] width 141 height 10
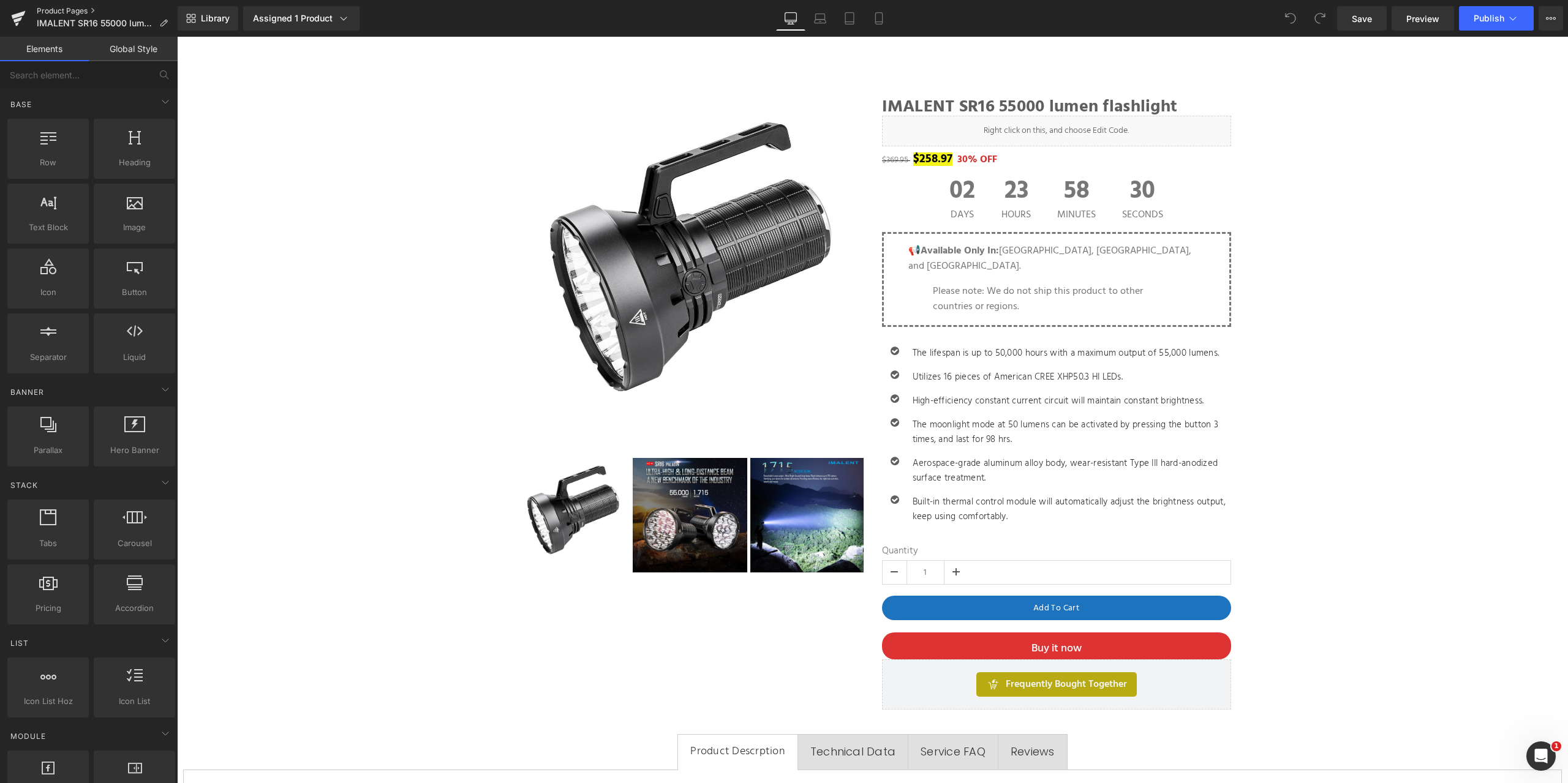
click at [75, 8] on link "Product Pages" at bounding box center [107, 11] width 141 height 10
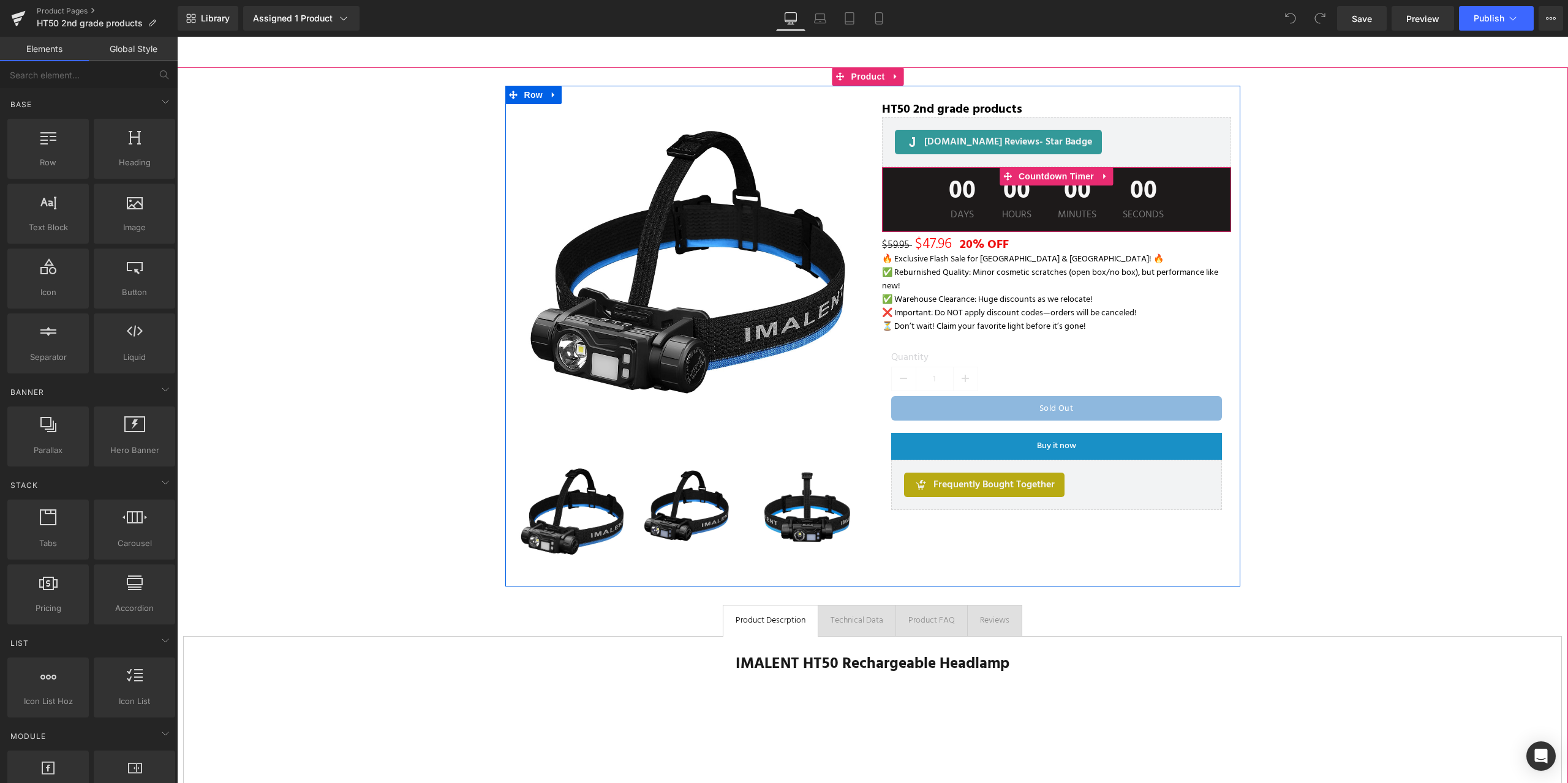
click at [916, 210] on div "00 Days 00 Hours 00 Minutes 00 Seconds" at bounding box center [1056, 199] width 349 height 65
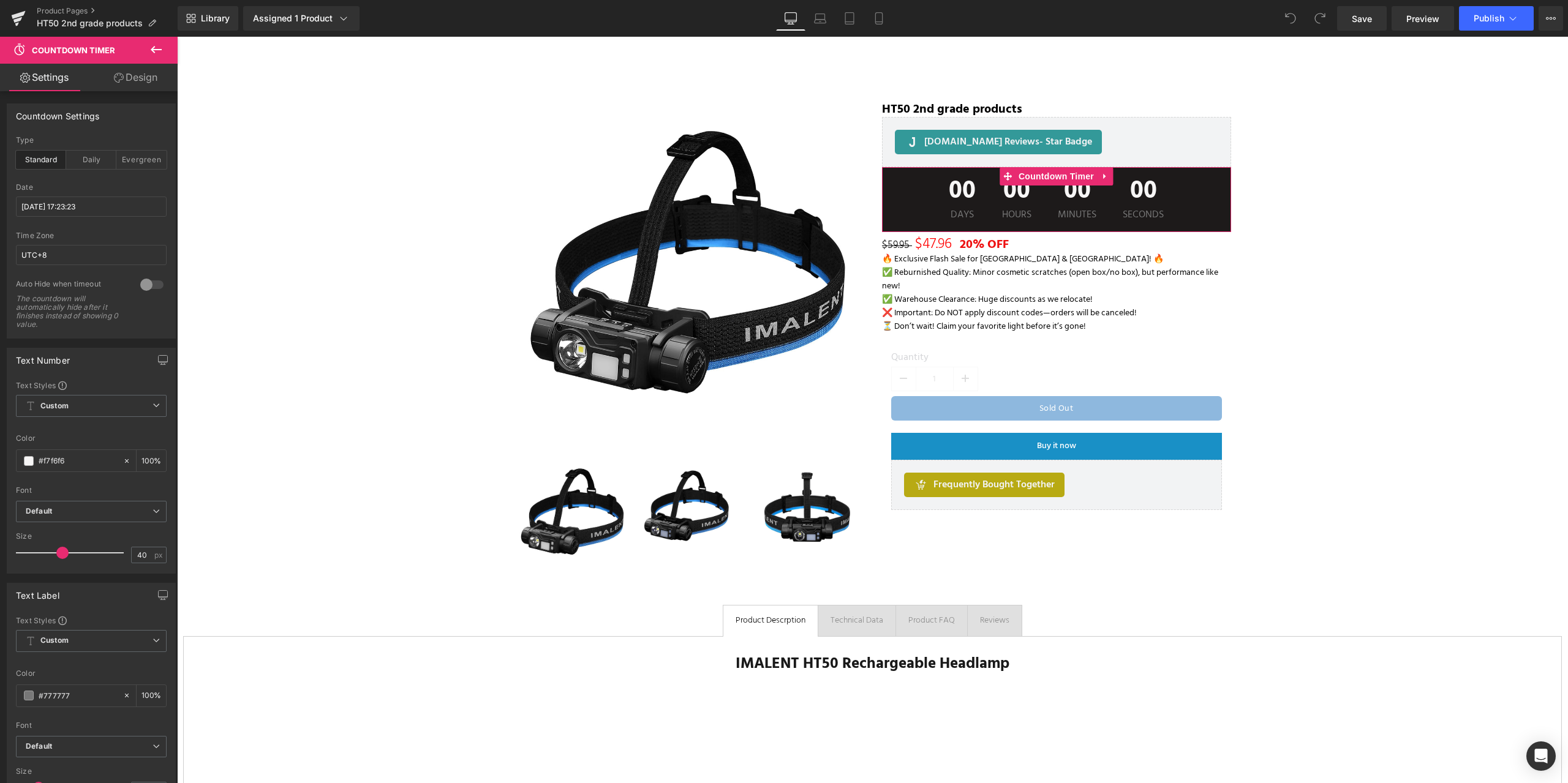
click at [134, 76] on link "Design" at bounding box center [135, 77] width 89 height 27
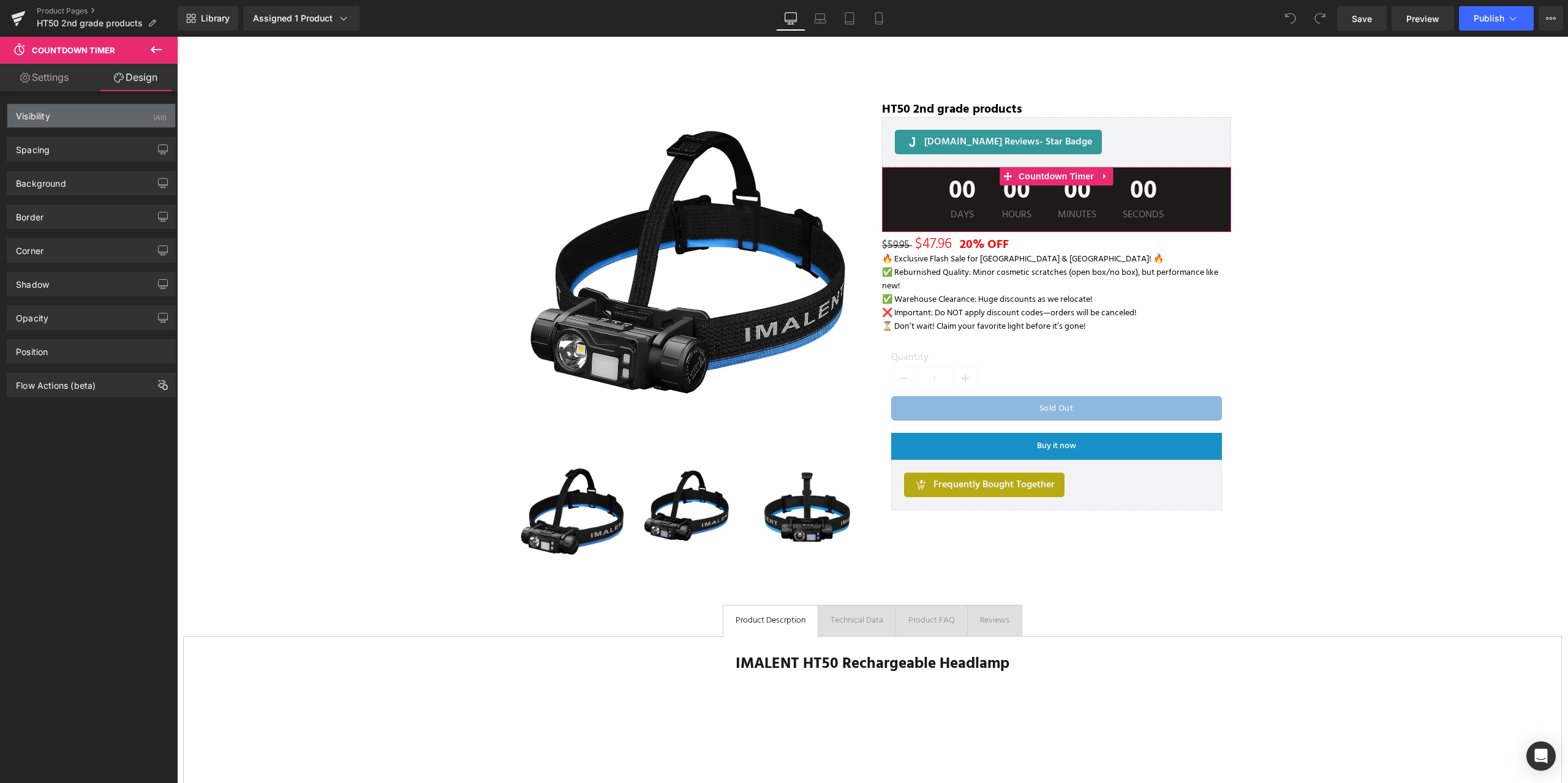
click at [96, 110] on div "Visibility (All)" at bounding box center [92, 115] width 168 height 23
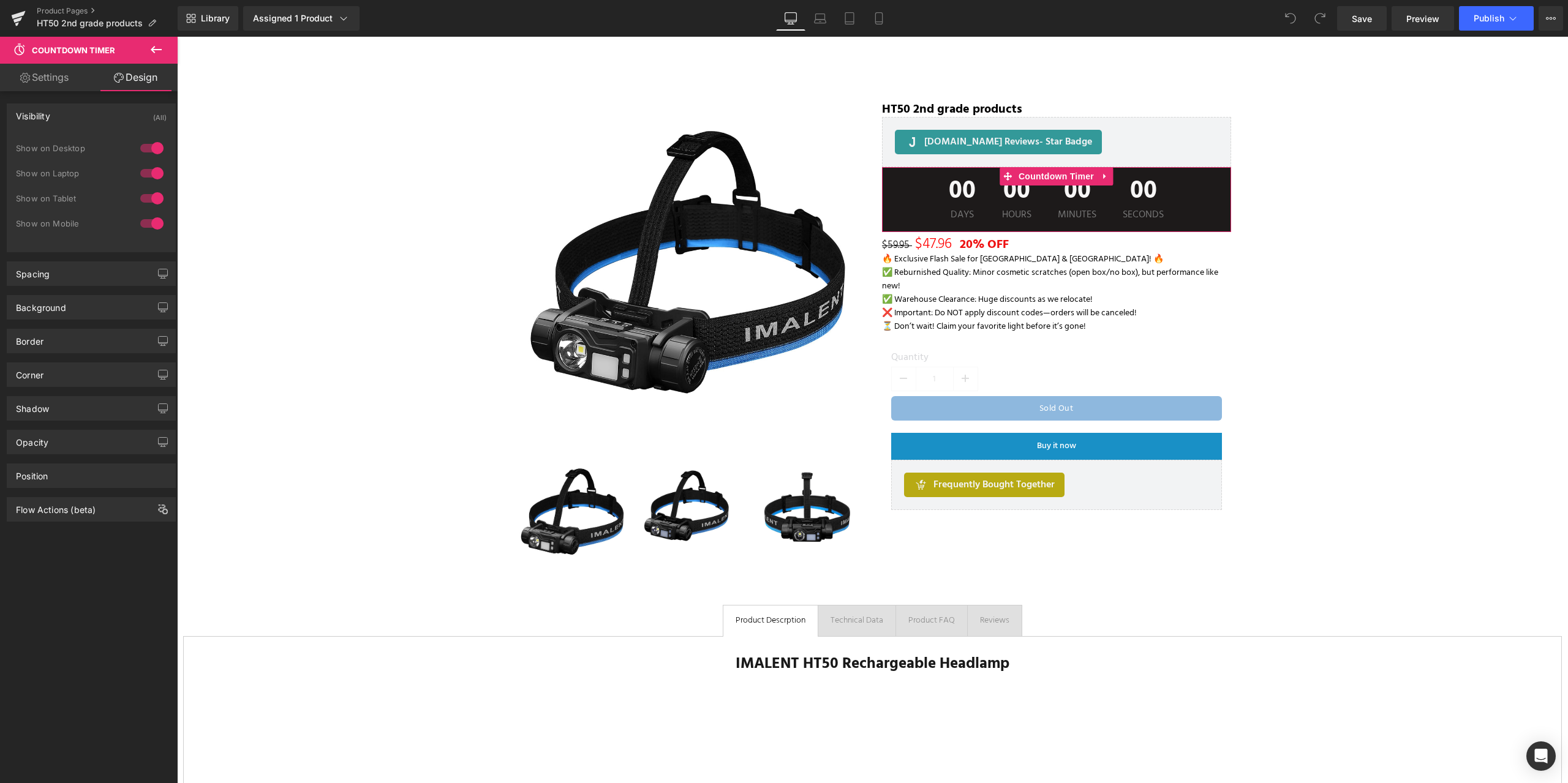
click at [96, 110] on div "Visibility (All)" at bounding box center [92, 115] width 168 height 23
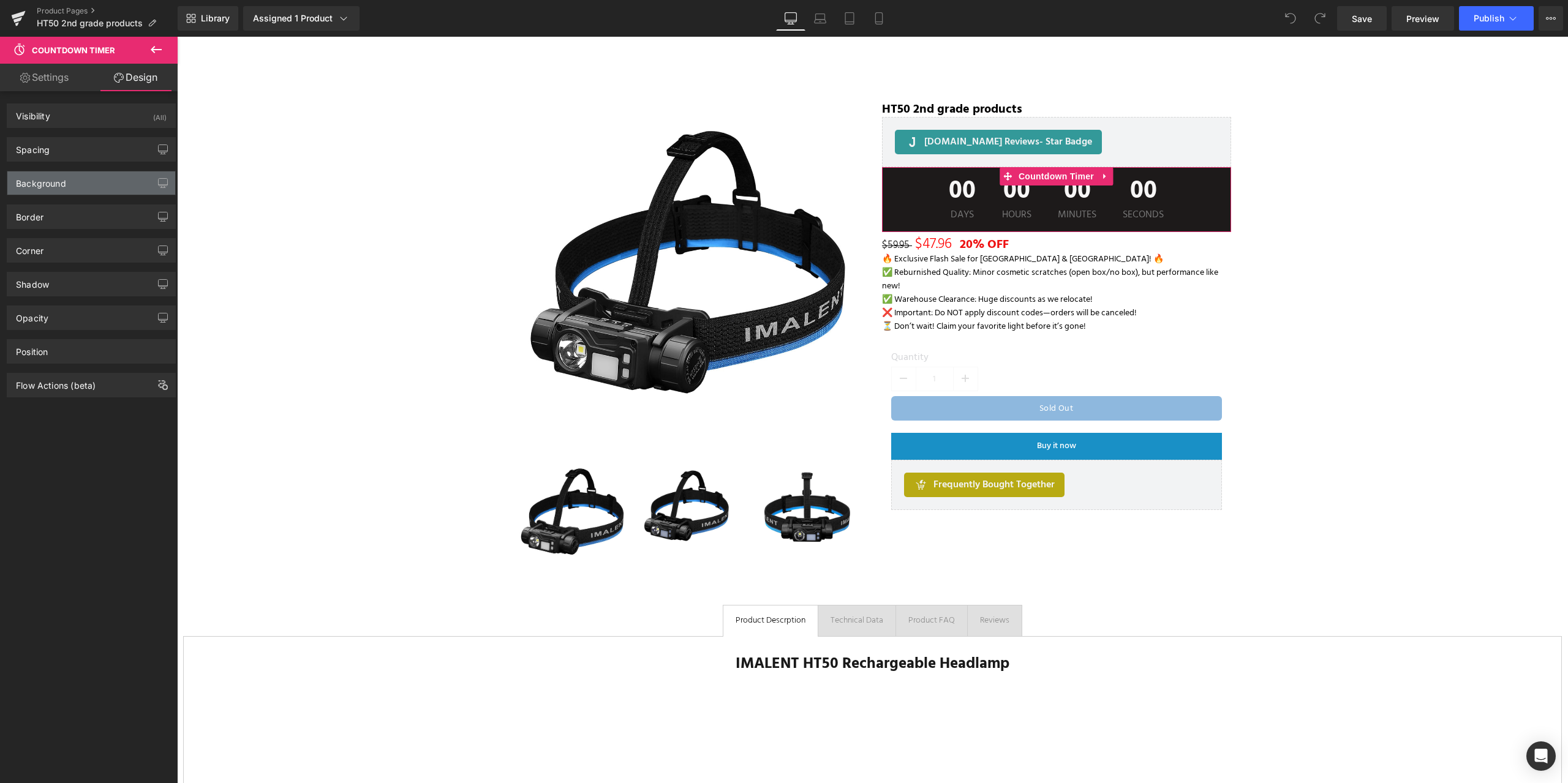
click at [103, 185] on div "Background" at bounding box center [92, 182] width 168 height 23
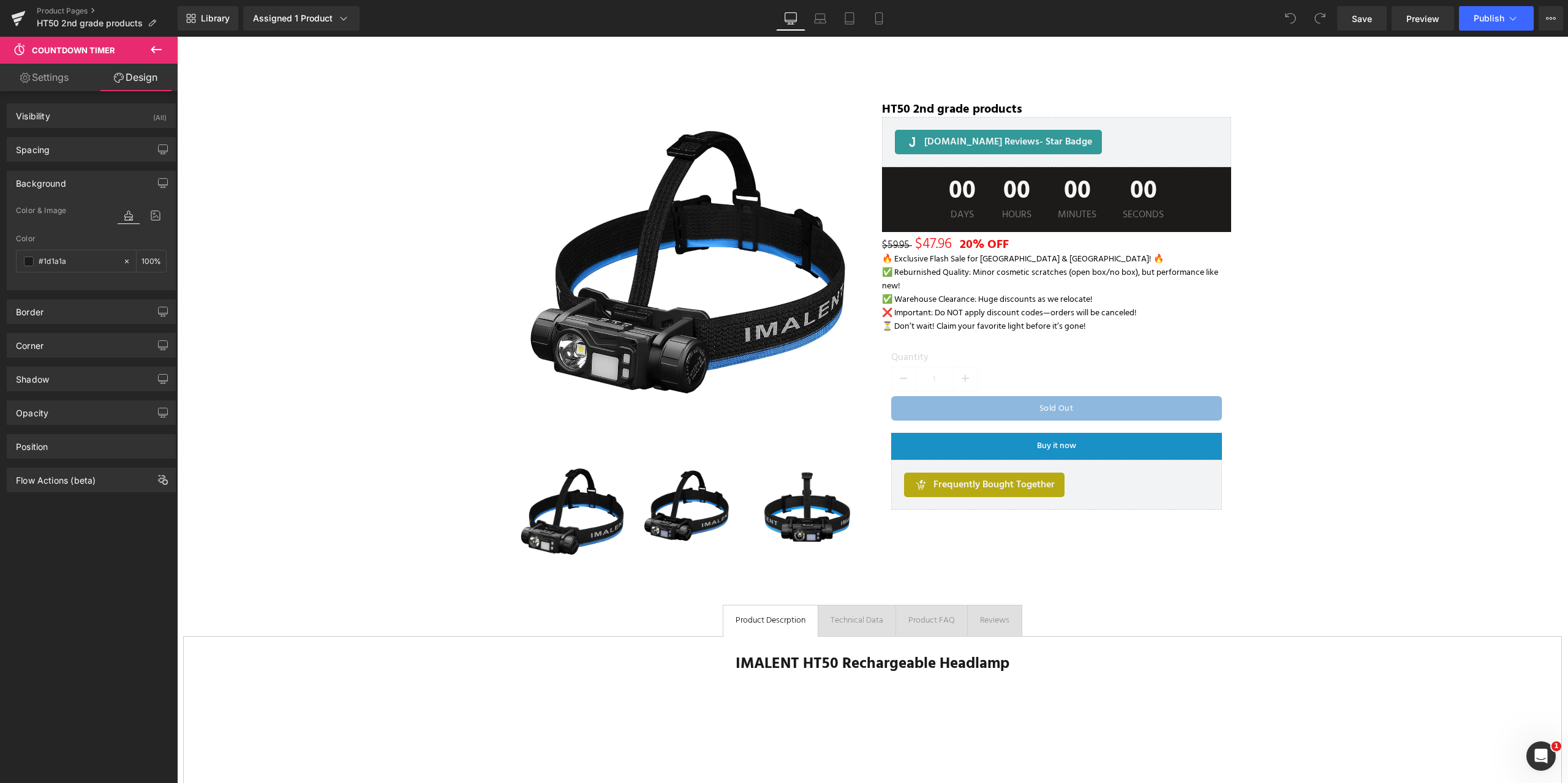
click at [155, 47] on icon at bounding box center [156, 50] width 11 height 8
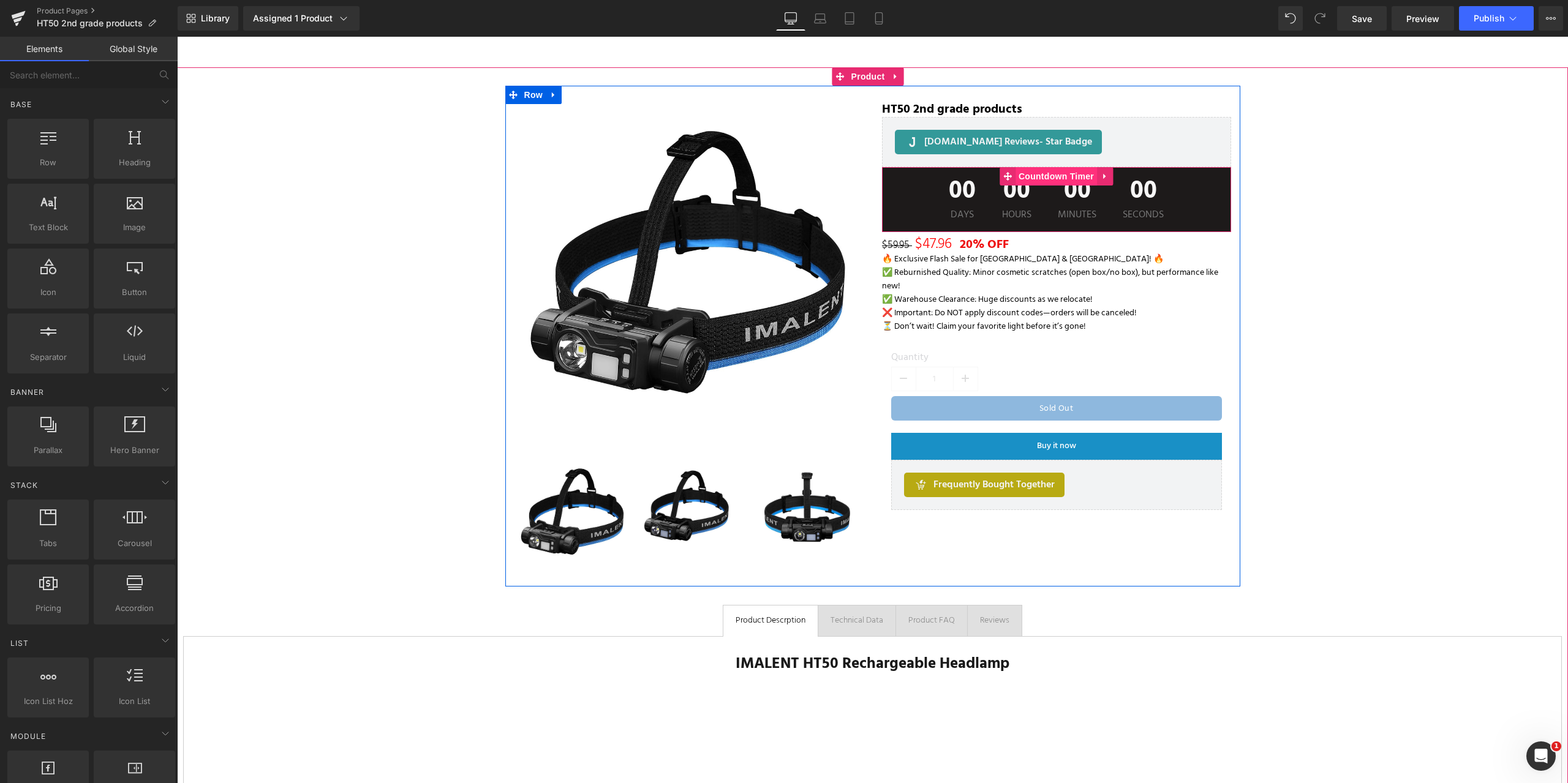
click at [1023, 176] on span "Countdown Timer" at bounding box center [1056, 176] width 81 height 18
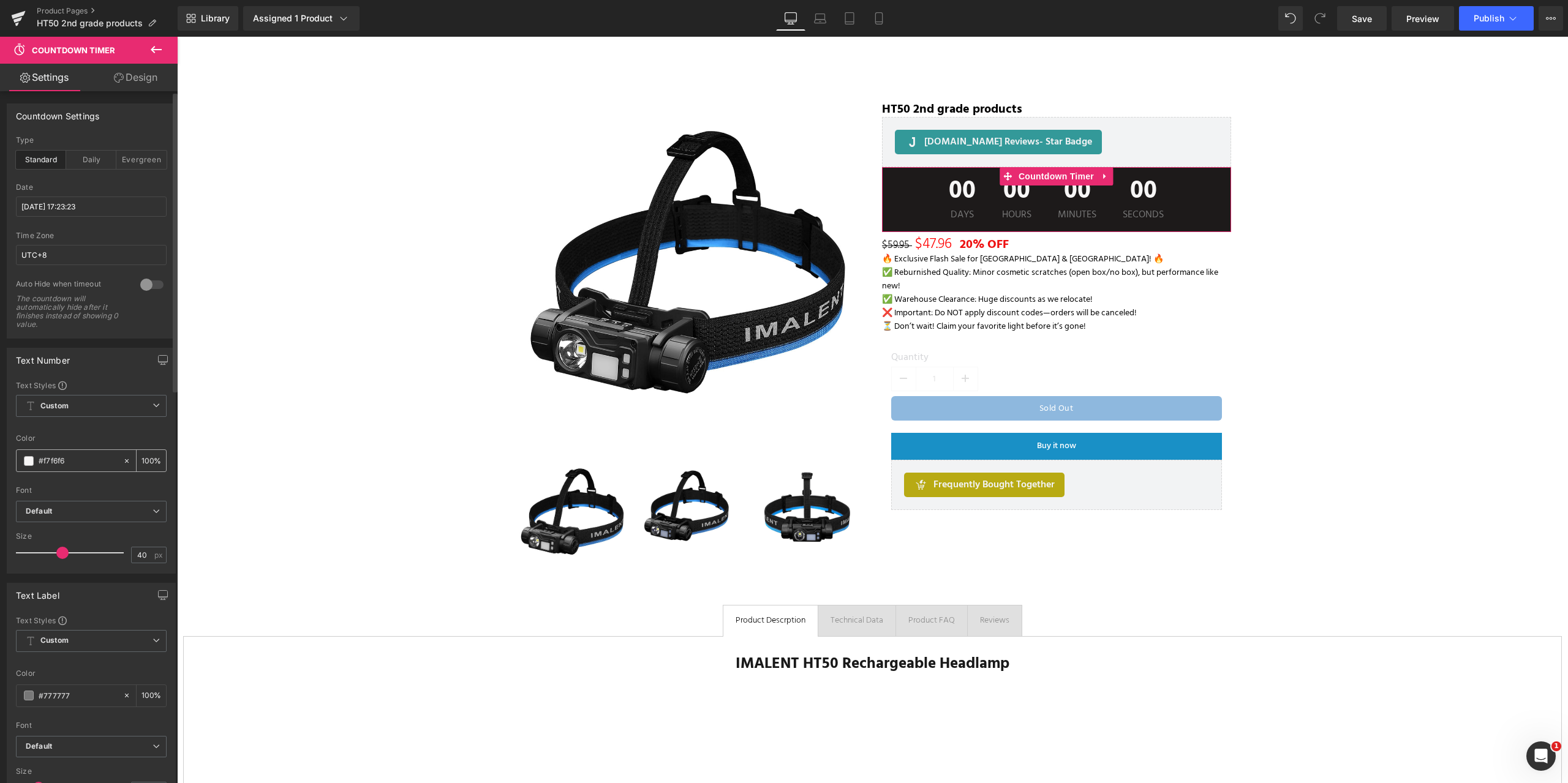
click at [68, 462] on input "#f7f6f6" at bounding box center [78, 461] width 78 height 13
drag, startPoint x: 74, startPoint y: 462, endPoint x: 27, endPoint y: 460, distance: 47.0
click at [27, 460] on div "#f7f6f6" at bounding box center [69, 461] width 106 height 22
